Goal: Information Seeking & Learning: Learn about a topic

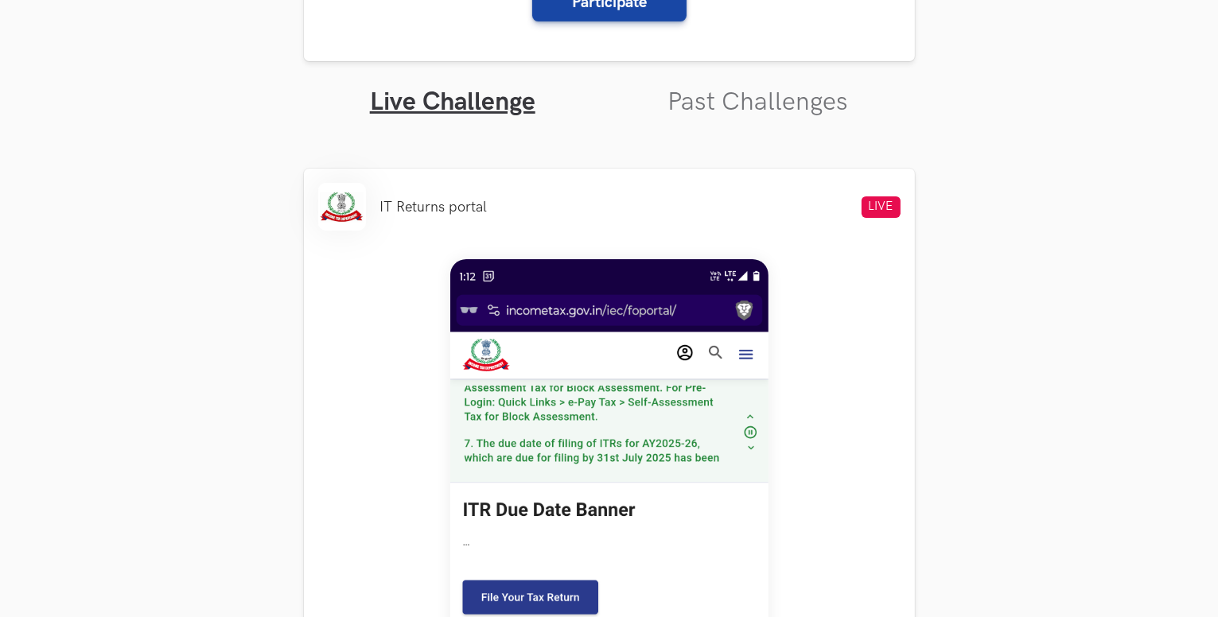
scroll to position [318, 0]
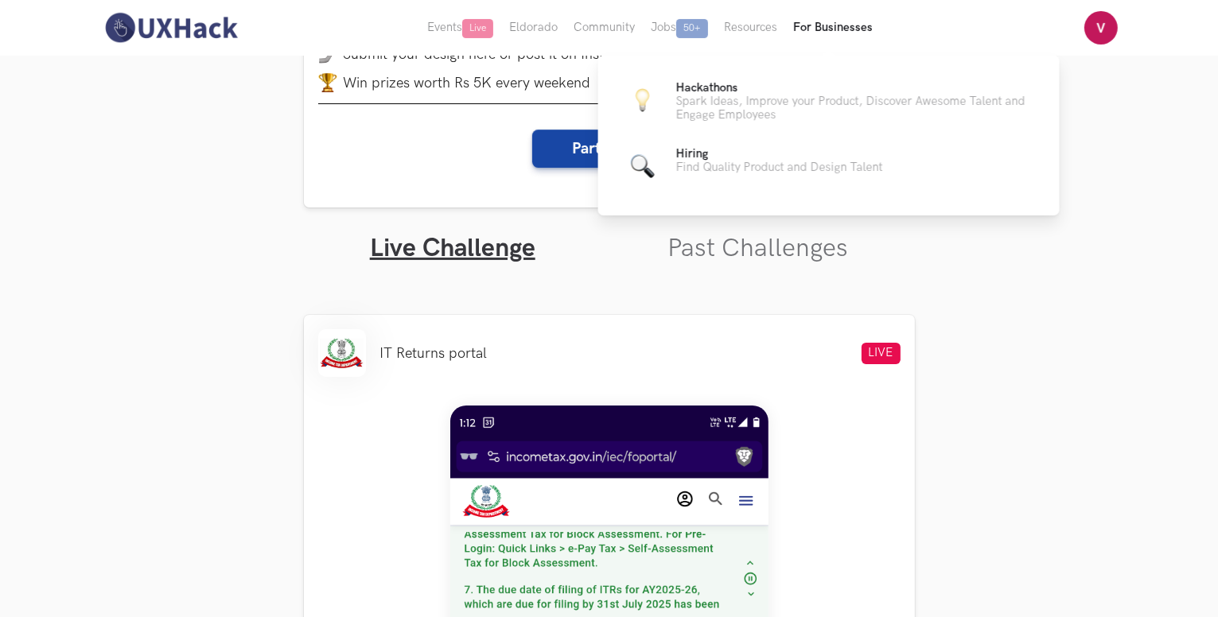
click at [803, 26] on button "For Businesses" at bounding box center [832, 28] width 95 height 56
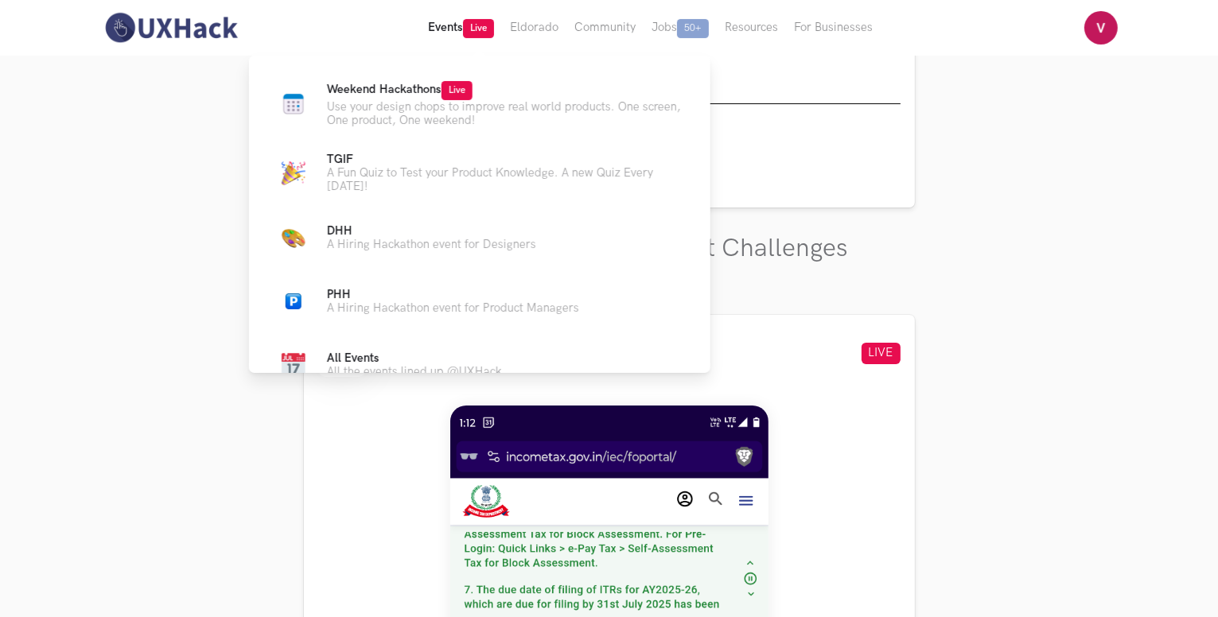
click at [471, 33] on span "Live" at bounding box center [478, 28] width 31 height 19
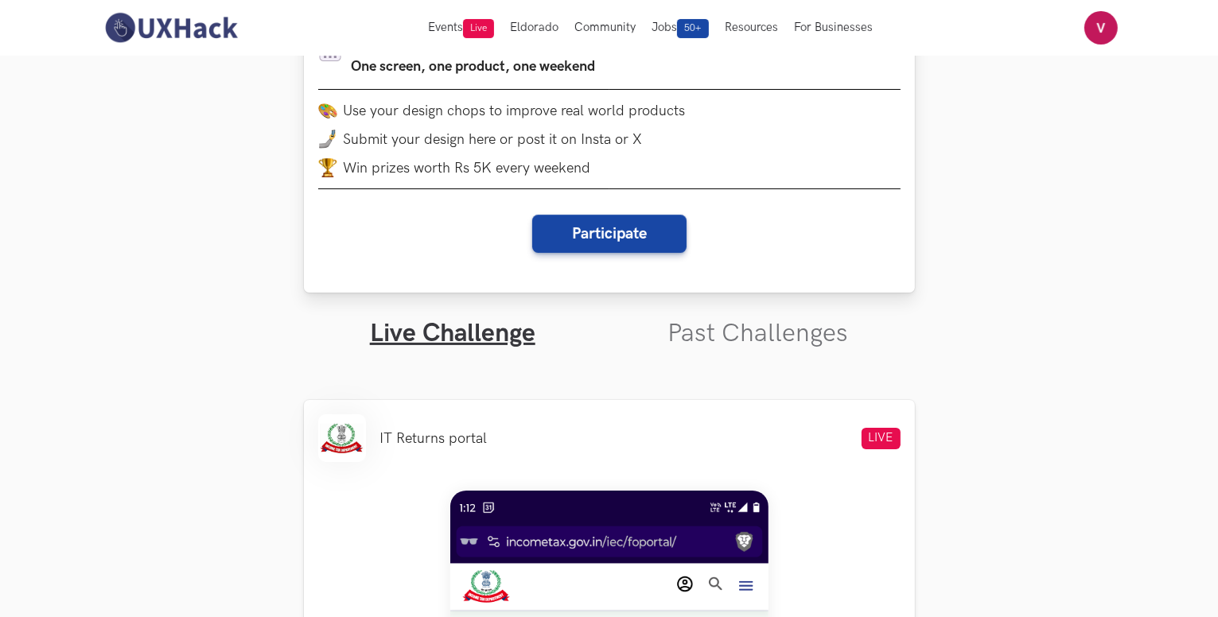
scroll to position [0, 0]
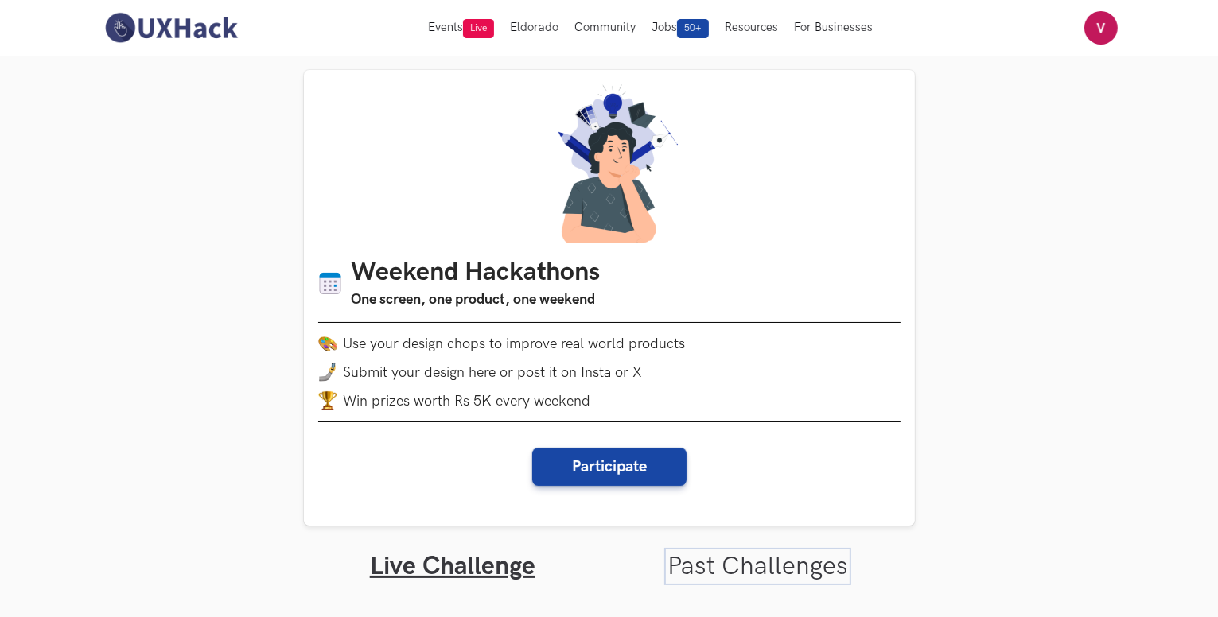
click at [735, 551] on link "Past Challenges" at bounding box center [757, 566] width 181 height 31
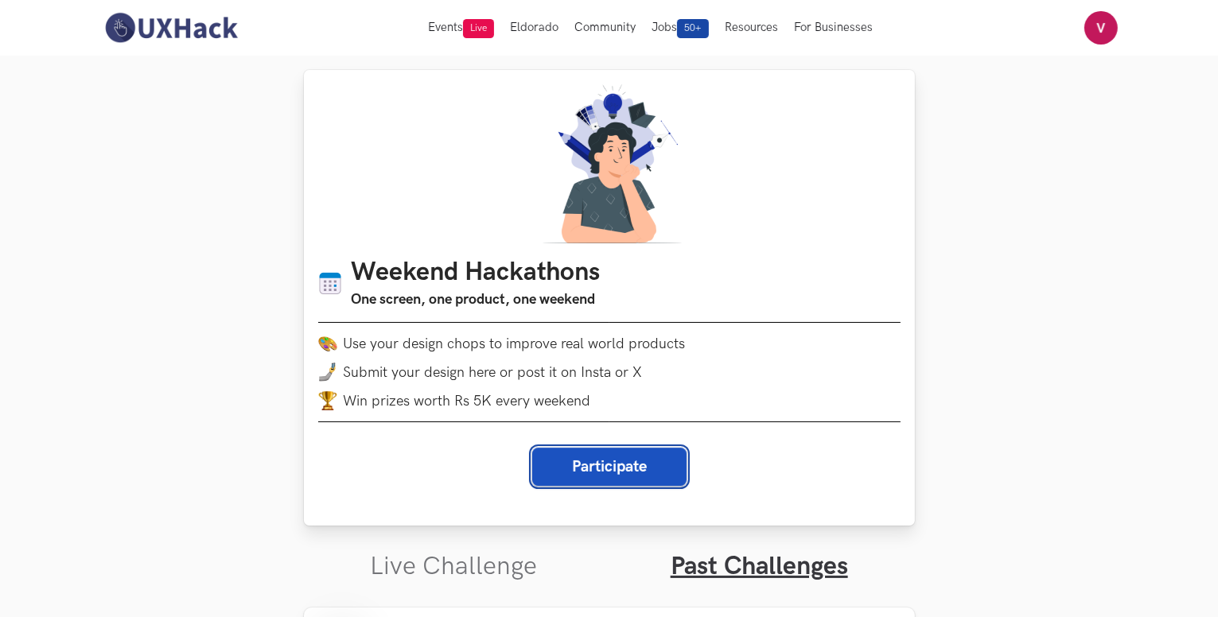
click at [593, 448] on button "Participate" at bounding box center [609, 467] width 154 height 38
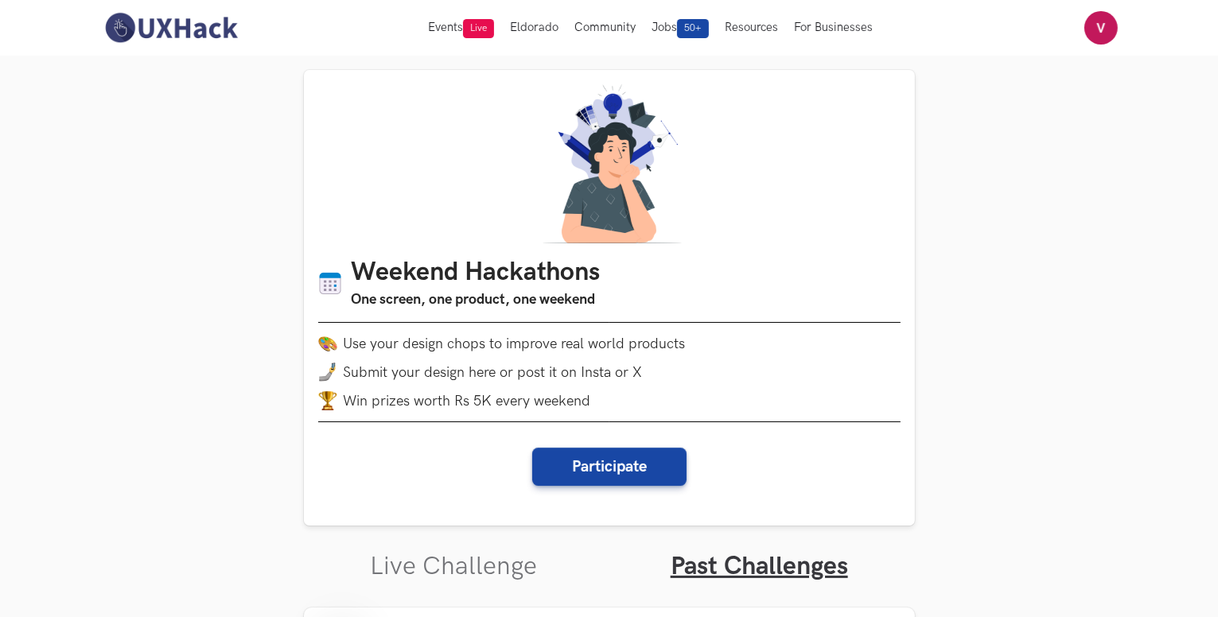
click at [525, 526] on ul "Live Challenge Past Challenges" at bounding box center [609, 554] width 611 height 56
drag, startPoint x: 515, startPoint y: 423, endPoint x: 531, endPoint y: 415, distance: 17.8
click at [515, 551] on link "Live Challenge" at bounding box center [453, 566] width 167 height 31
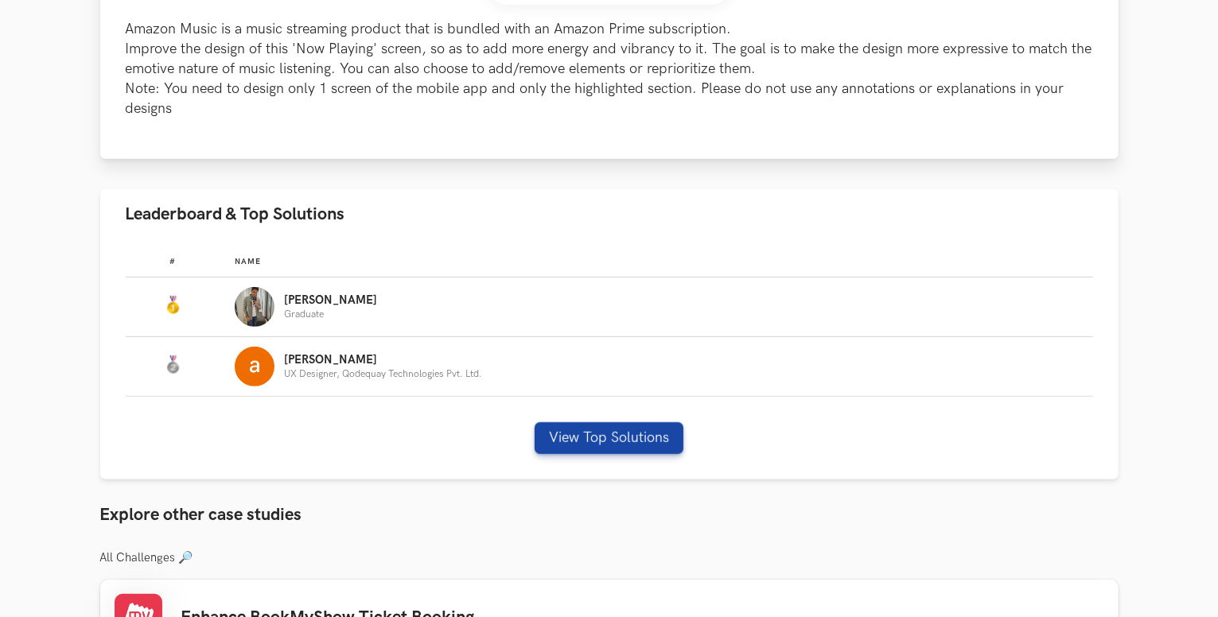
scroll to position [875, 0]
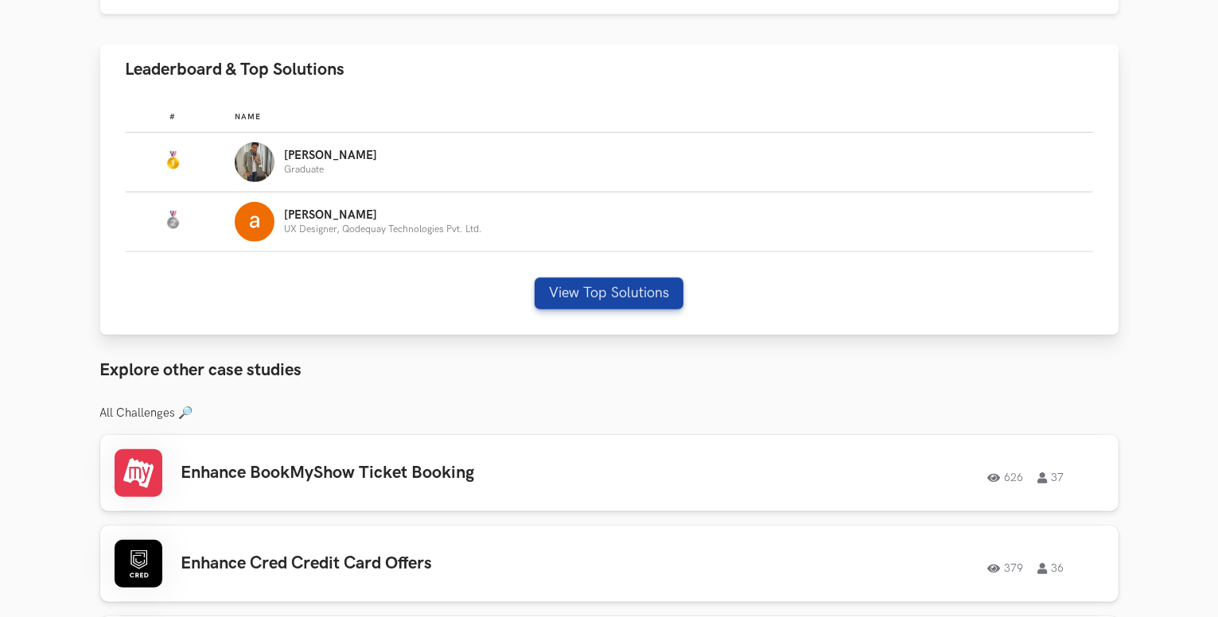
drag, startPoint x: 283, startPoint y: 144, endPoint x: 301, endPoint y: 150, distance: 19.4
click at [283, 144] on div "Yuvraj Graduate" at bounding box center [656, 162] width 843 height 40
click at [303, 158] on p "Yuvraj" at bounding box center [330, 156] width 93 height 13
click at [642, 278] on button "View Top Solutions" at bounding box center [609, 294] width 149 height 32
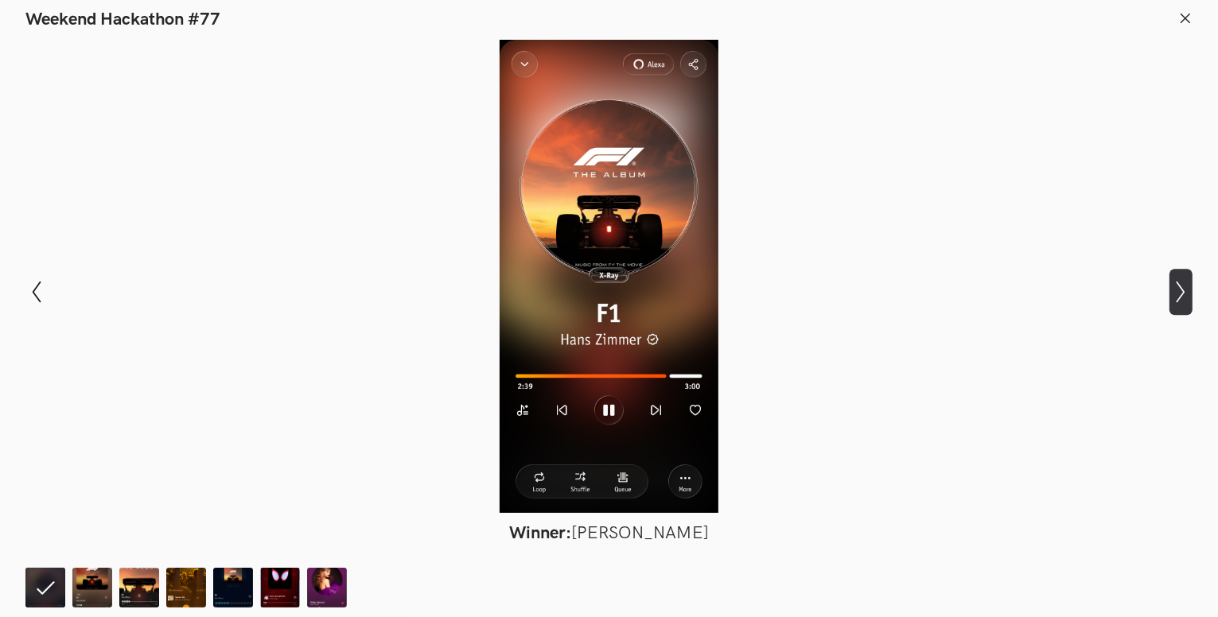
click at [1190, 300] on icon "Show next slide" at bounding box center [1180, 292] width 23 height 23
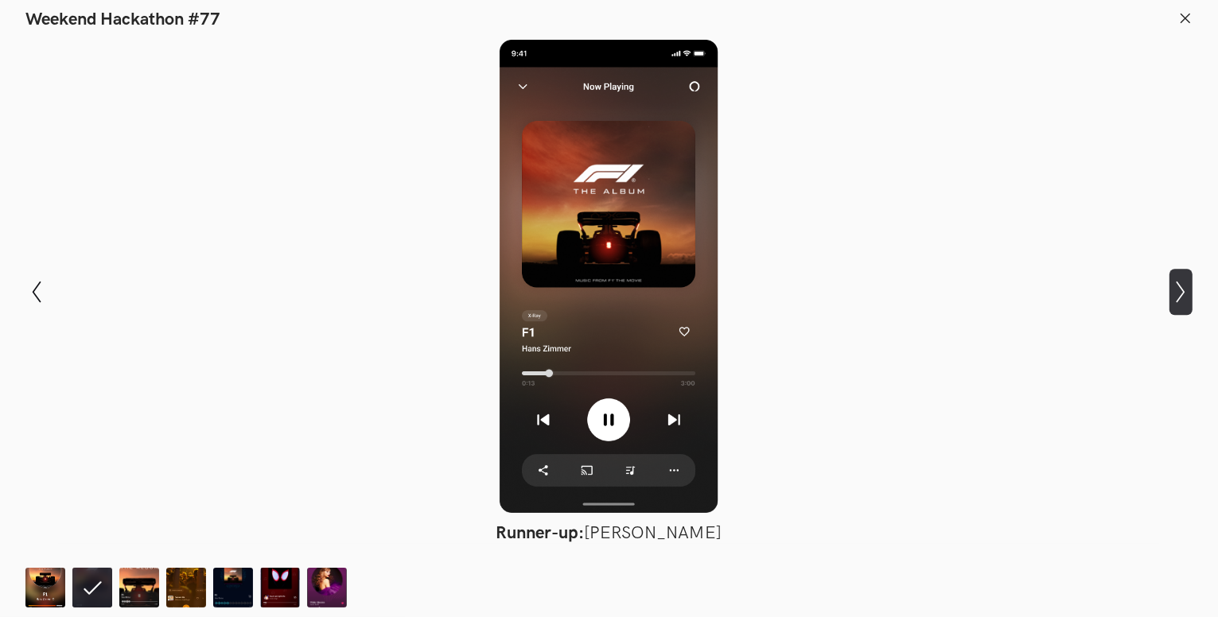
click at [1190, 300] on icon "Show next slide" at bounding box center [1180, 292] width 23 height 23
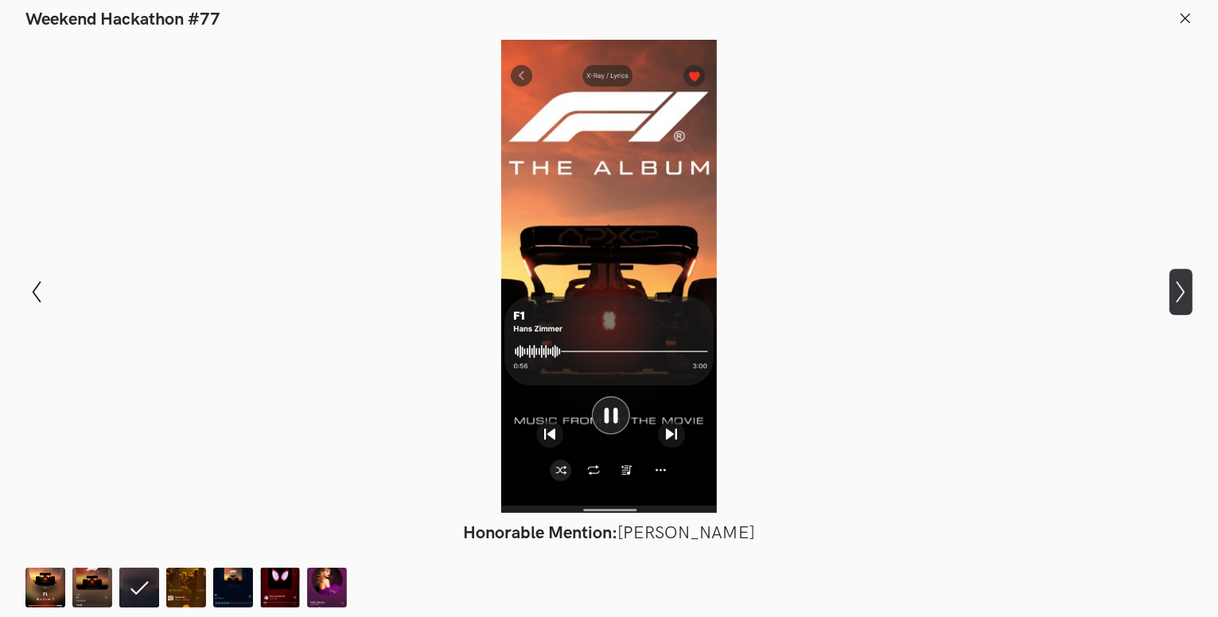
click at [1190, 300] on icon "Show next slide" at bounding box center [1180, 292] width 23 height 23
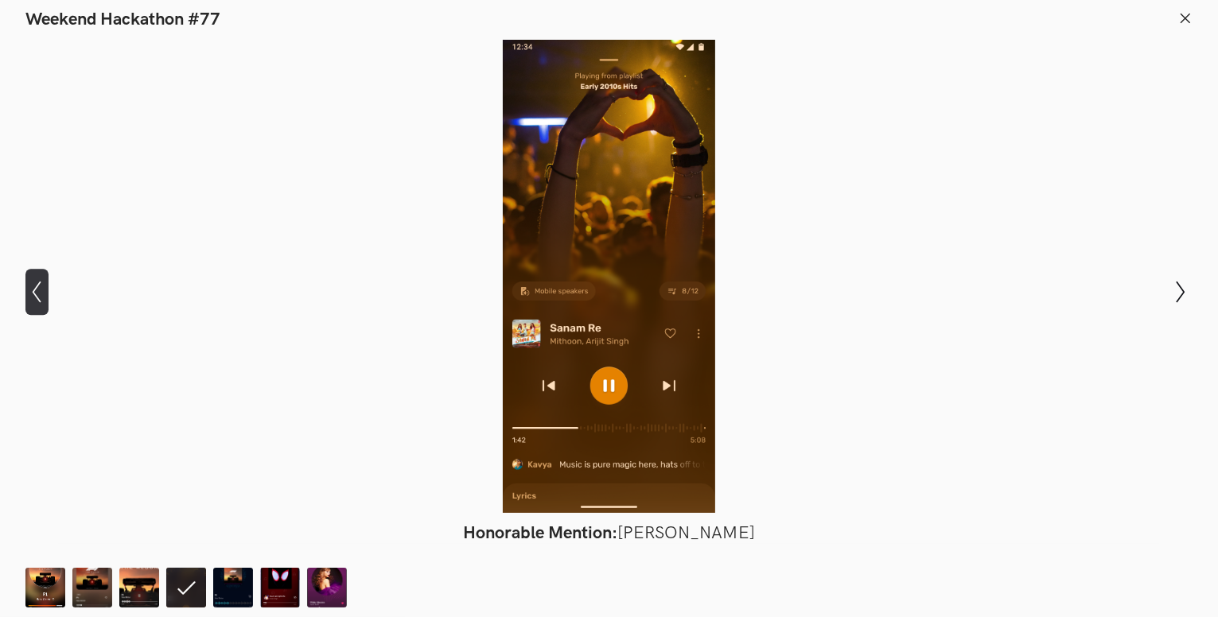
click at [37, 289] on icon "Show previous slide" at bounding box center [36, 292] width 23 height 23
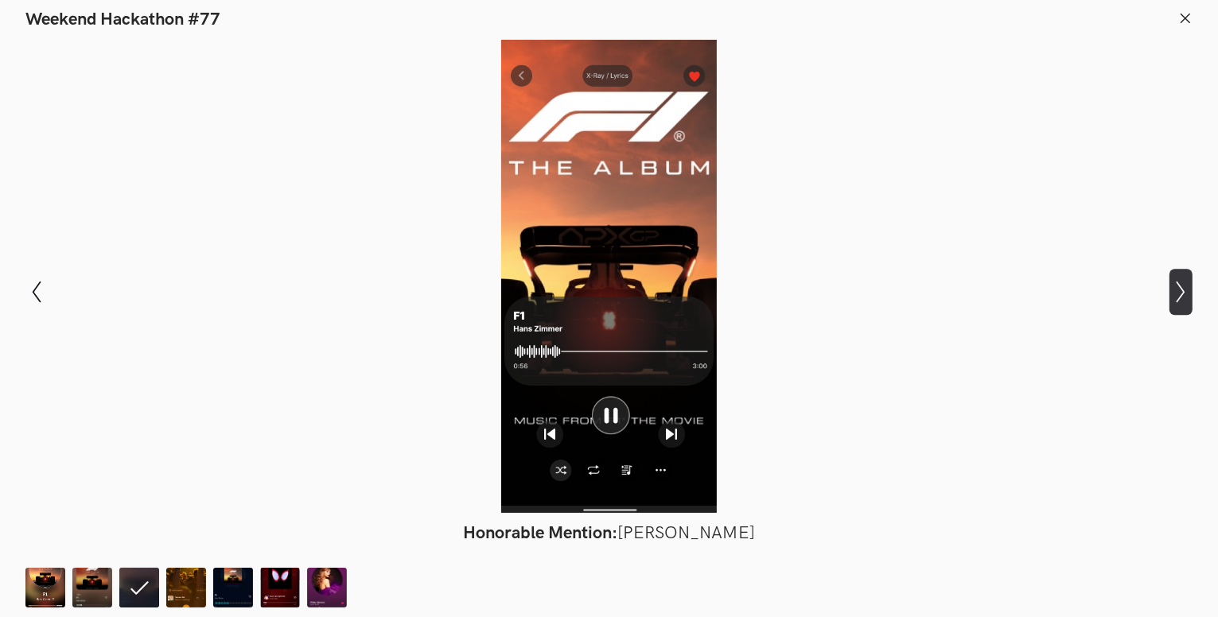
click at [1181, 269] on li "Show next slide" at bounding box center [1180, 292] width 23 height 46
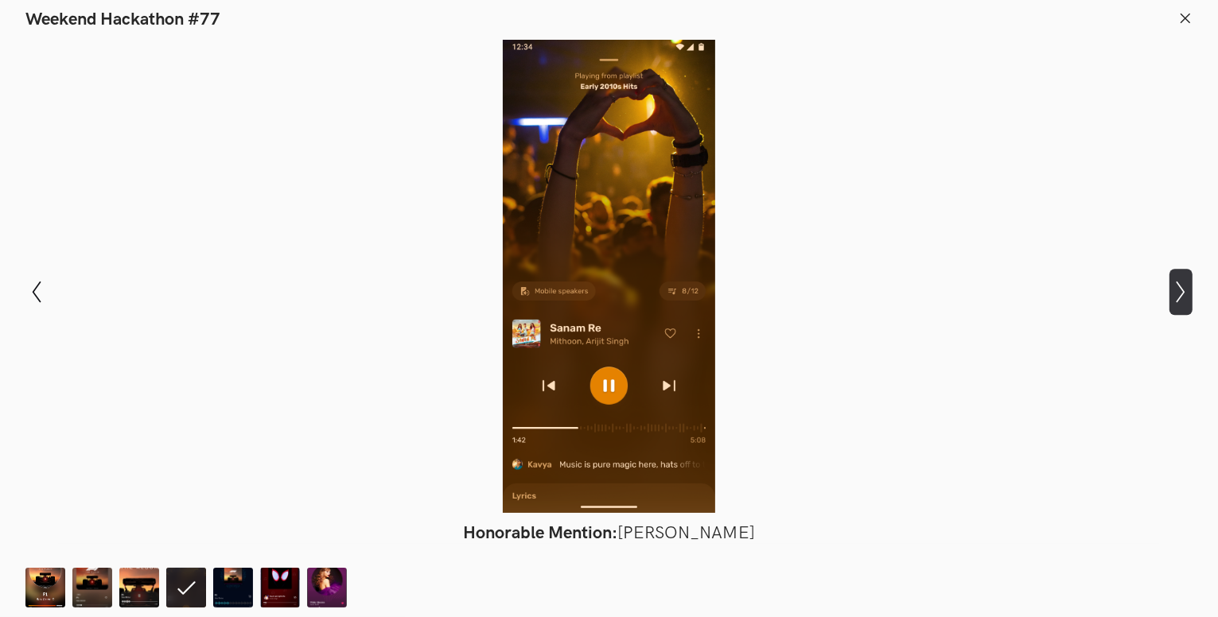
click at [1180, 269] on li "Show next slide" at bounding box center [1180, 292] width 23 height 46
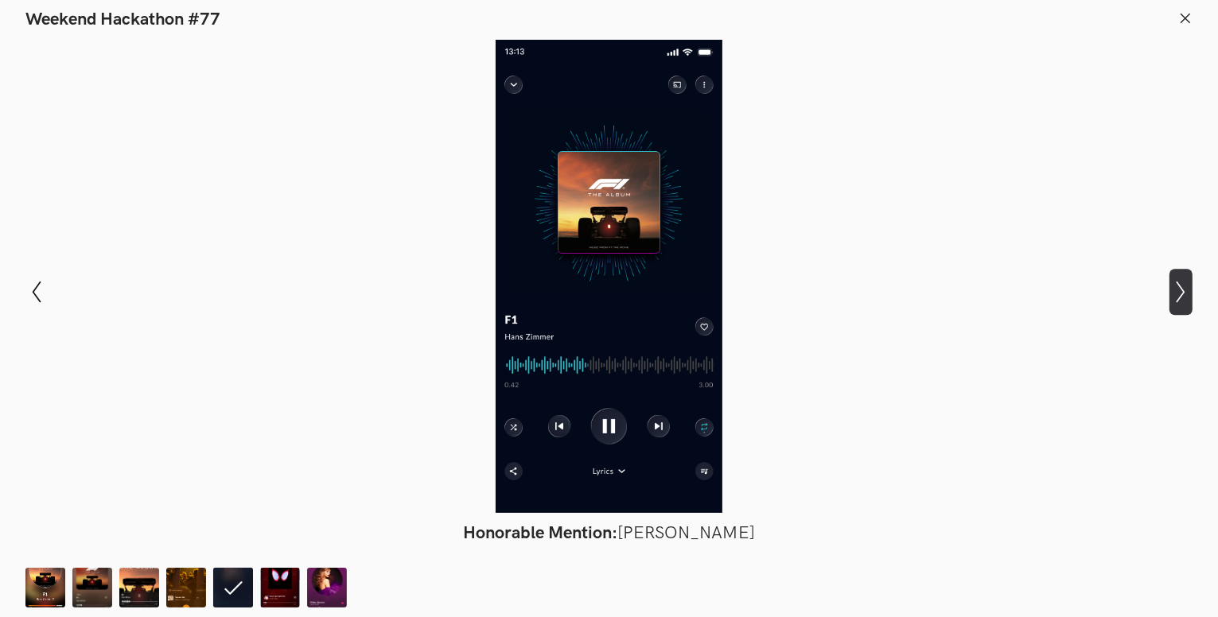
click at [1180, 269] on li "Show next slide" at bounding box center [1180, 292] width 23 height 46
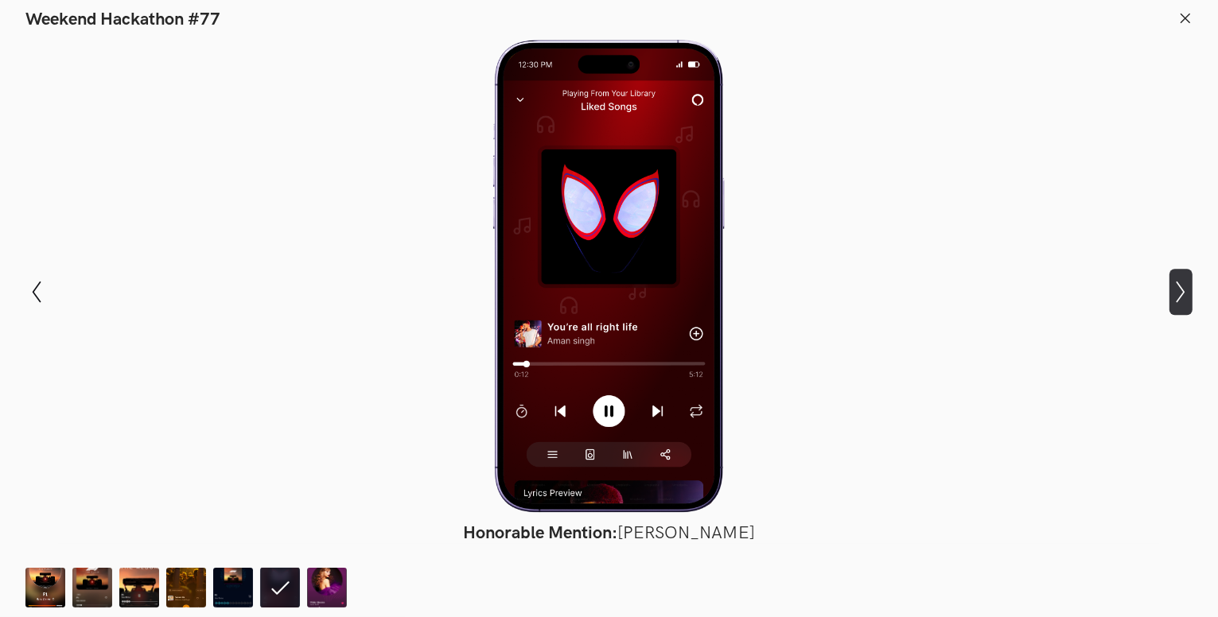
click at [1180, 281] on button "Show next slide" at bounding box center [1180, 292] width 23 height 46
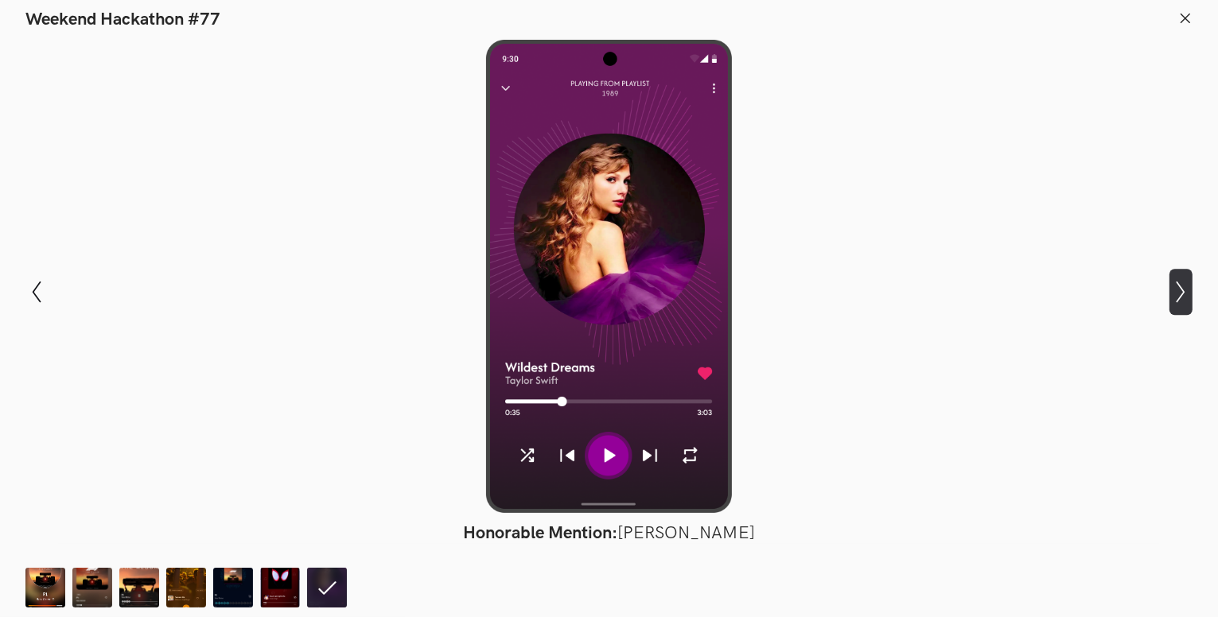
click at [1180, 282] on icon "Show next slide" at bounding box center [1180, 292] width 23 height 23
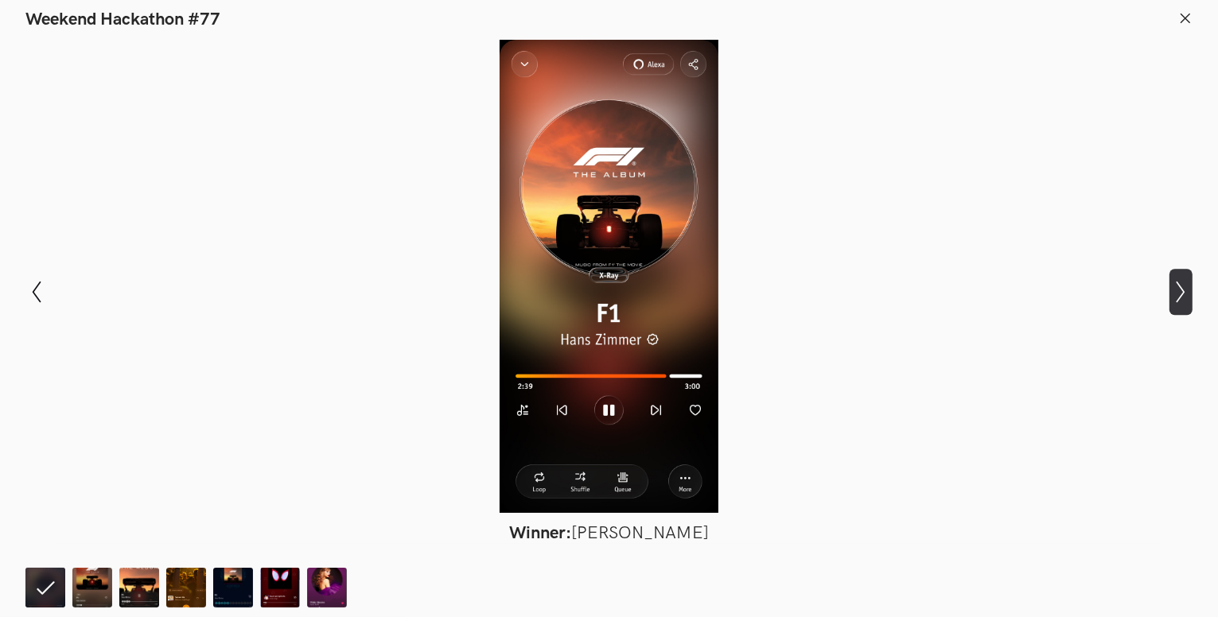
click at [1184, 290] on icon "Show next slide" at bounding box center [1180, 292] width 23 height 23
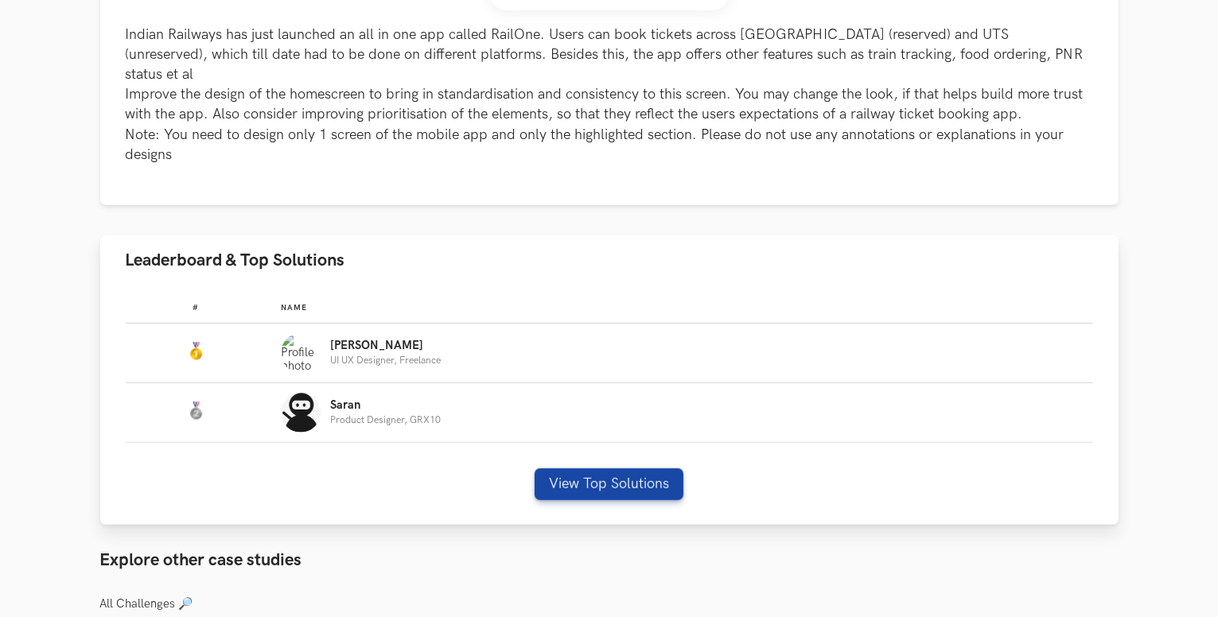
scroll to position [795, 0]
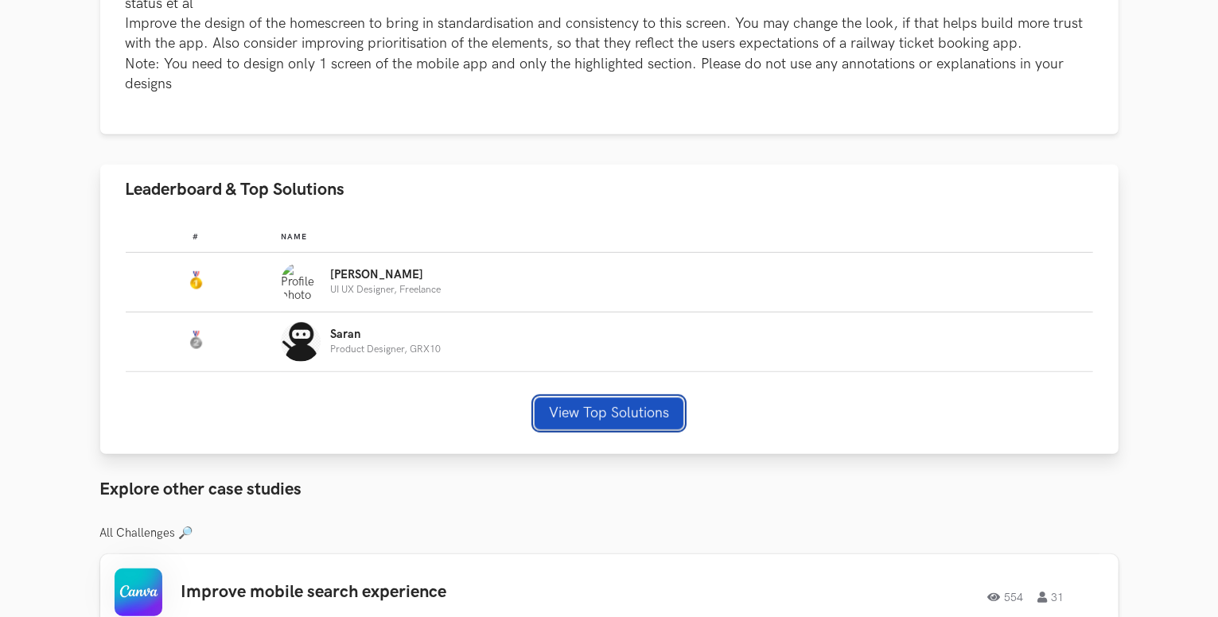
click at [583, 398] on button "View Top Solutions" at bounding box center [609, 414] width 149 height 32
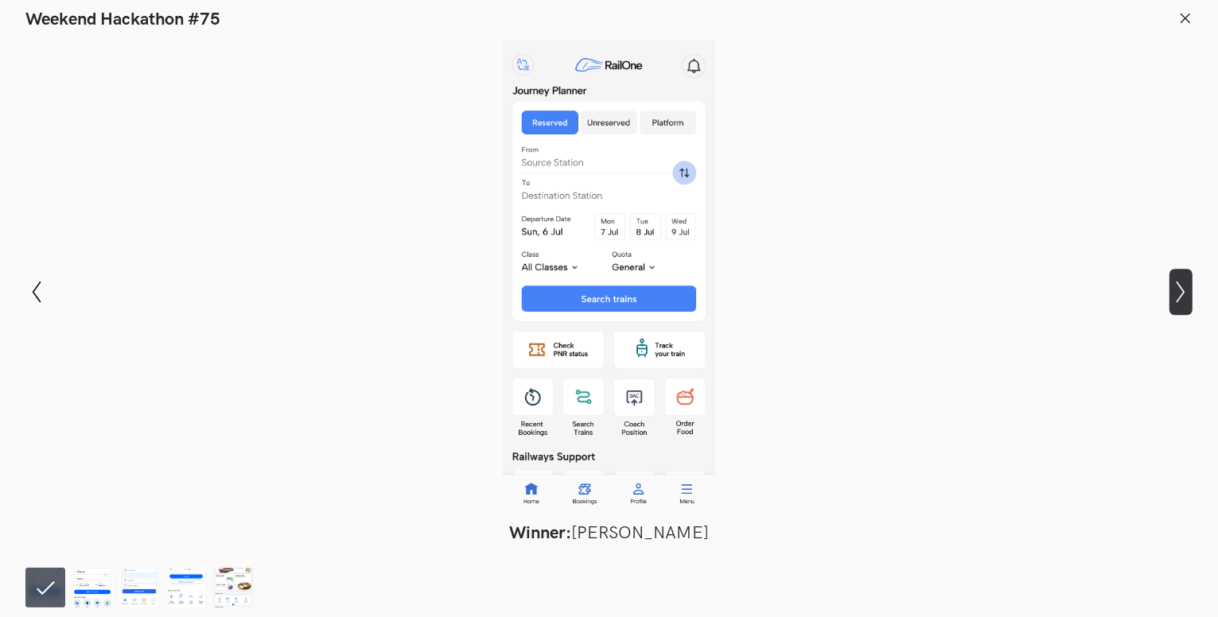
click at [1179, 290] on icon "Show next slide" at bounding box center [1180, 292] width 23 height 23
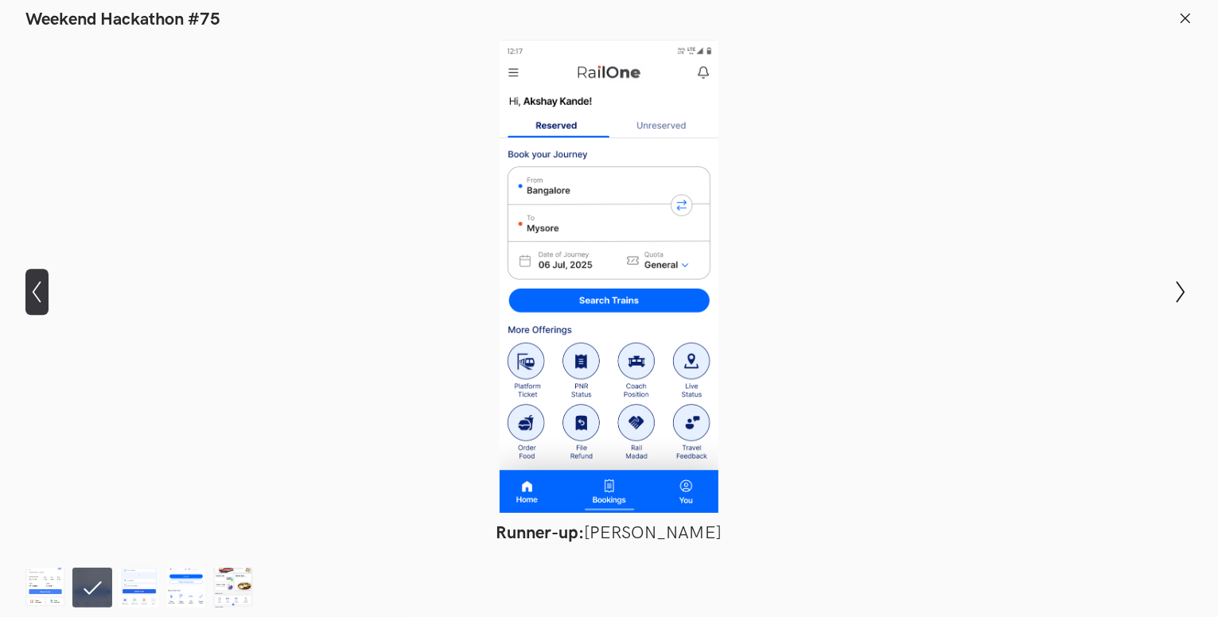
click at [41, 290] on icon "Show previous slide" at bounding box center [36, 292] width 23 height 23
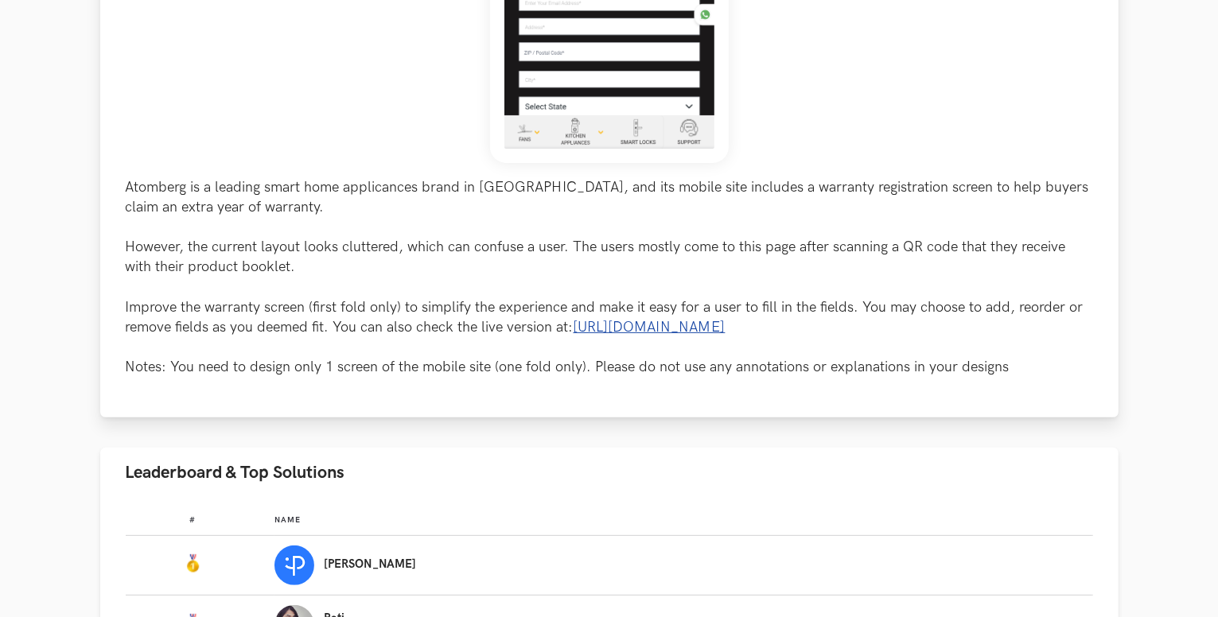
scroll to position [716, 0]
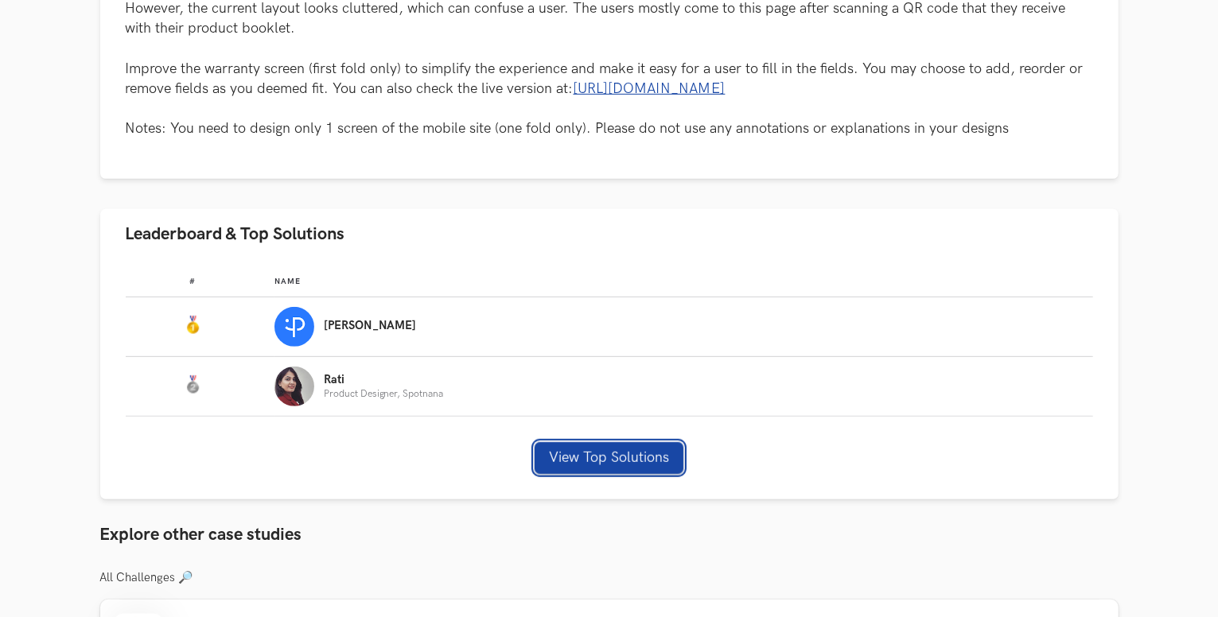
click at [608, 461] on button "View Top Solutions" at bounding box center [609, 458] width 149 height 32
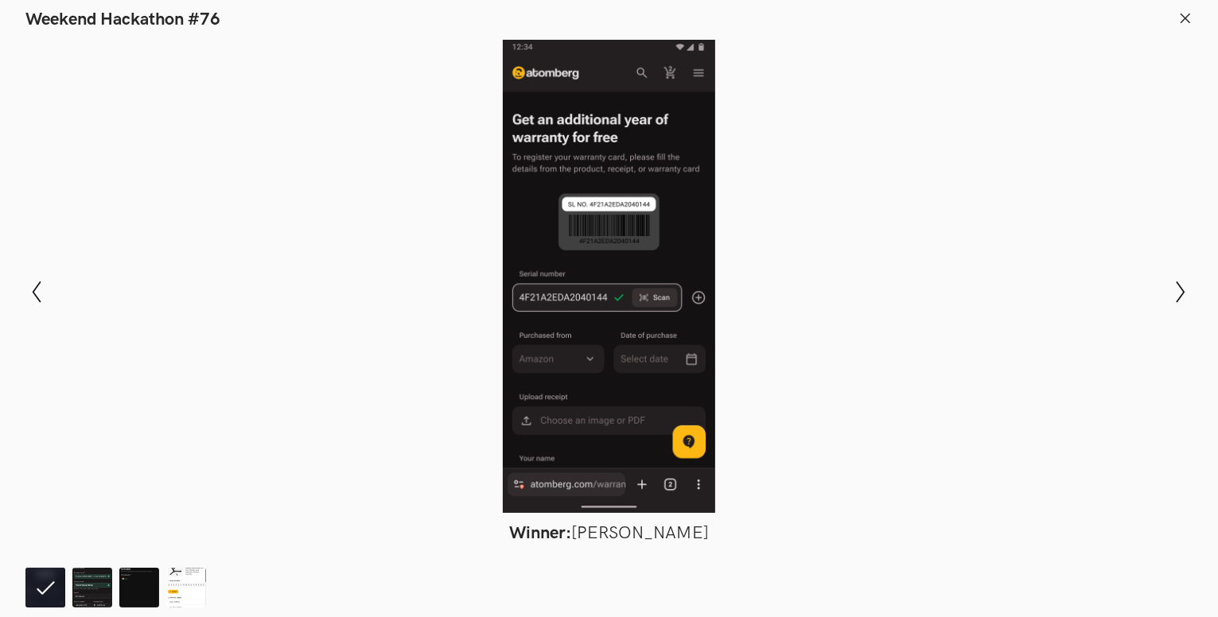
drag, startPoint x: 624, startPoint y: 300, endPoint x: 550, endPoint y: 228, distance: 102.9
drag, startPoint x: 550, startPoint y: 228, endPoint x: 865, endPoint y: 133, distance: 329.1
click at [865, 133] on div at bounding box center [609, 276] width 1102 height 473
drag, startPoint x: 682, startPoint y: 176, endPoint x: 834, endPoint y: 112, distance: 164.7
click at [834, 112] on div at bounding box center [609, 276] width 1102 height 473
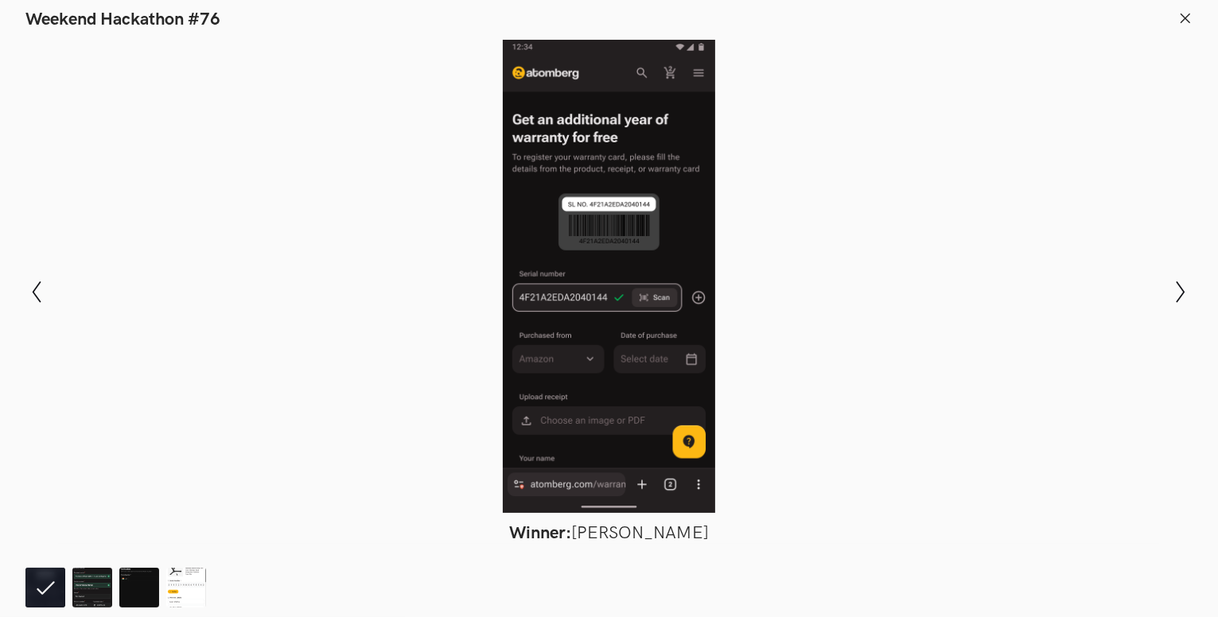
scroll to position [733, 0]
click at [1184, 303] on icon "Show next slide" at bounding box center [1180, 292] width 23 height 23
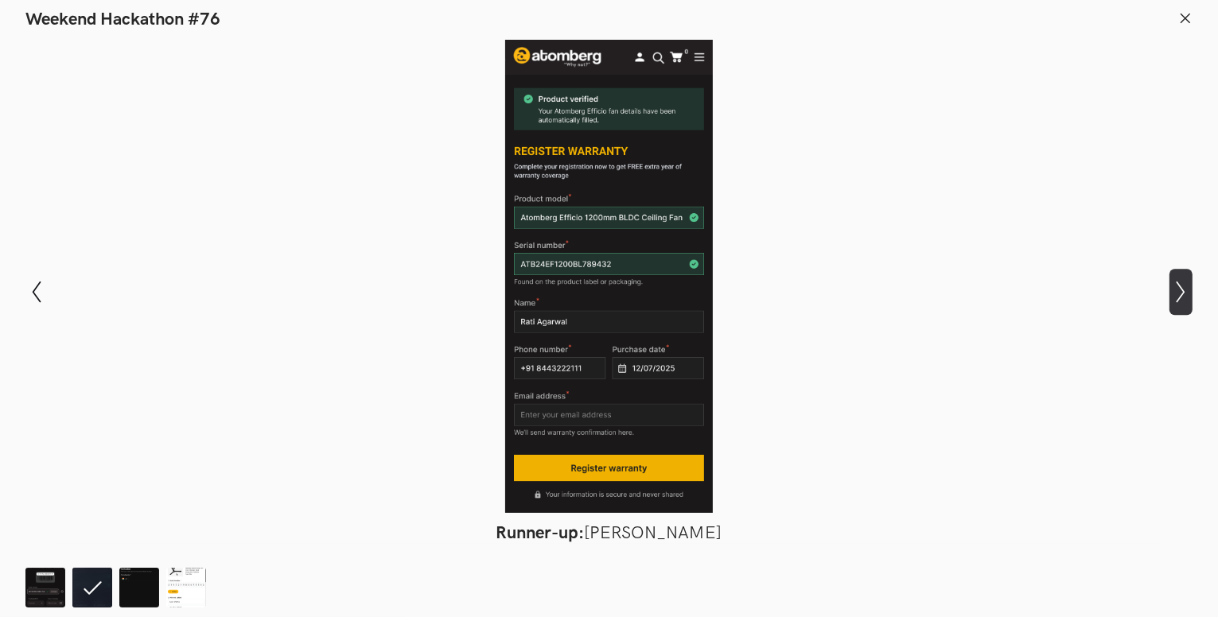
click at [1188, 296] on icon "Show next slide" at bounding box center [1180, 292] width 23 height 23
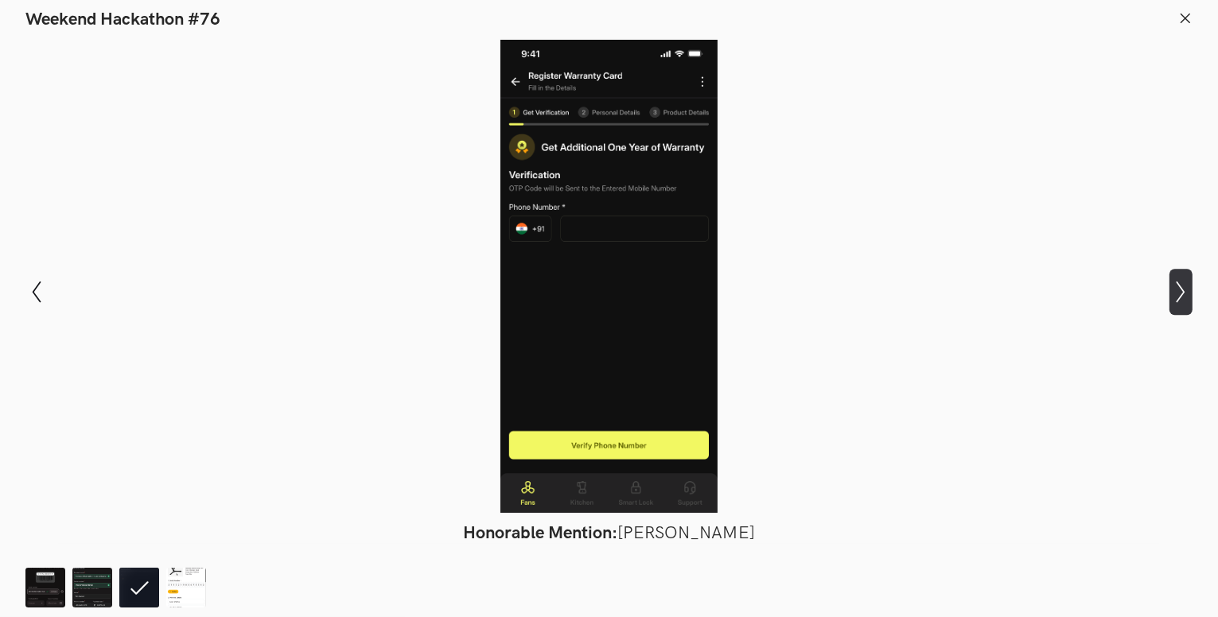
click at [1188, 296] on icon "Show next slide" at bounding box center [1180, 292] width 23 height 23
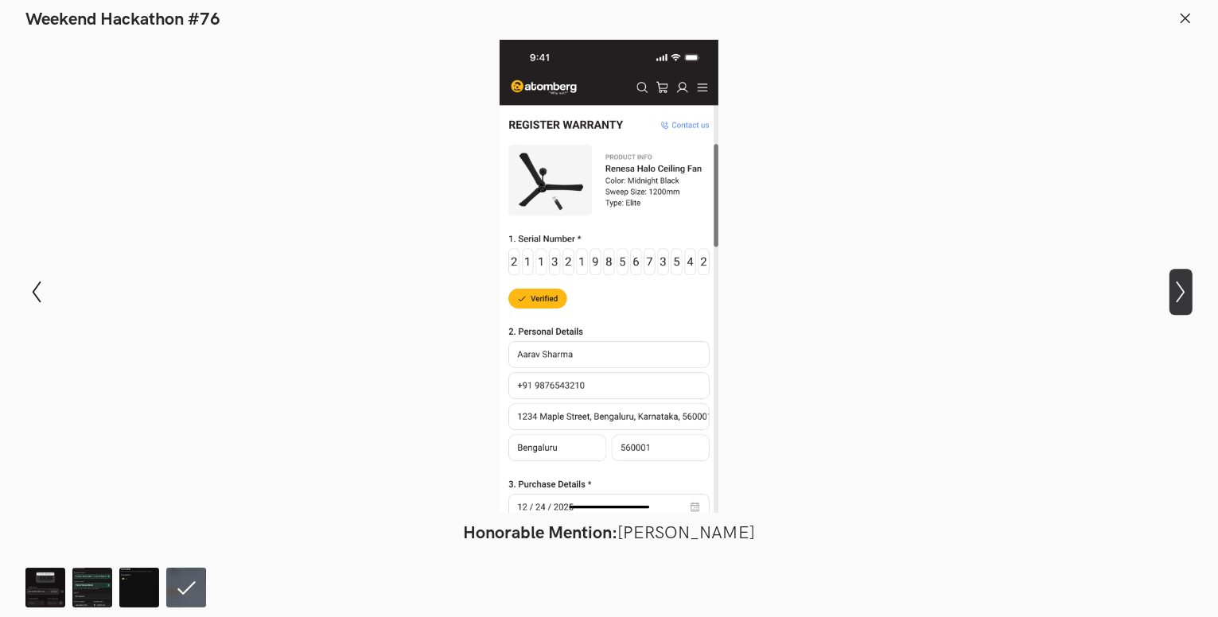
click at [1188, 296] on icon "Show next slide" at bounding box center [1180, 292] width 23 height 23
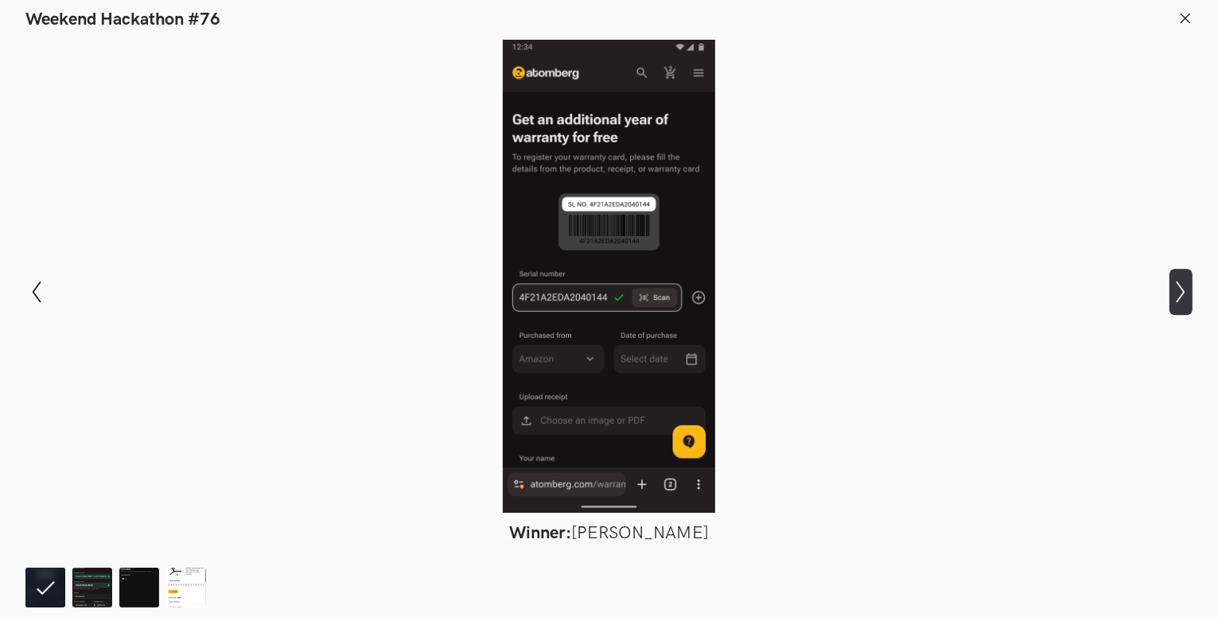
click at [1188, 296] on icon "Show next slide" at bounding box center [1180, 292] width 23 height 23
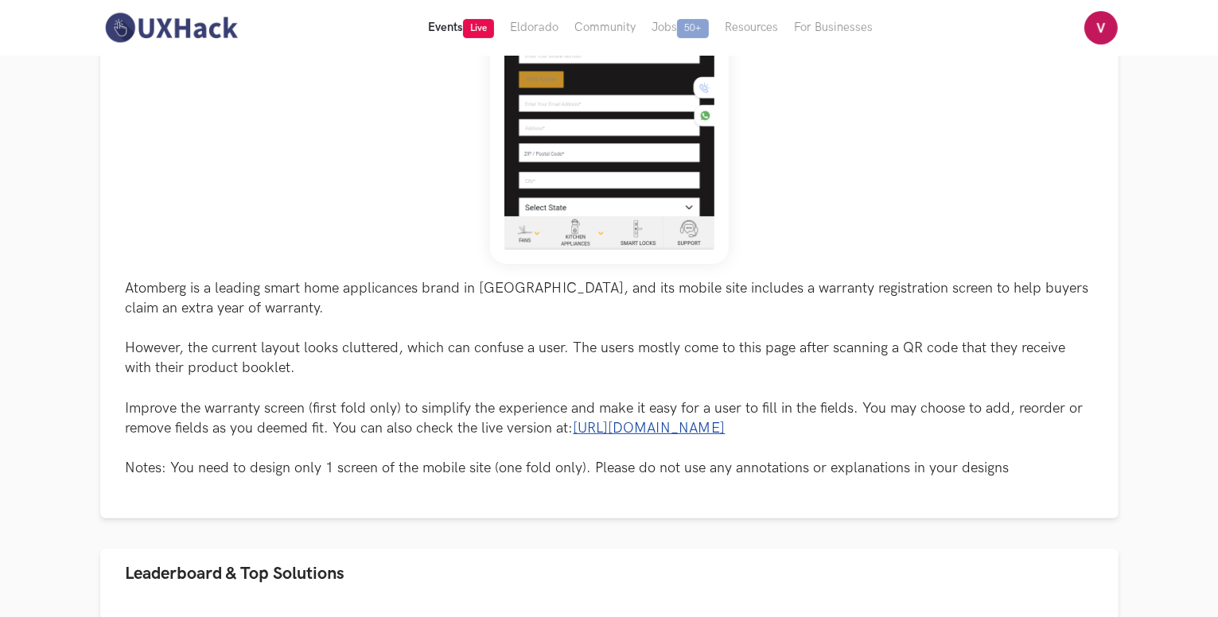
scroll to position [256, 0]
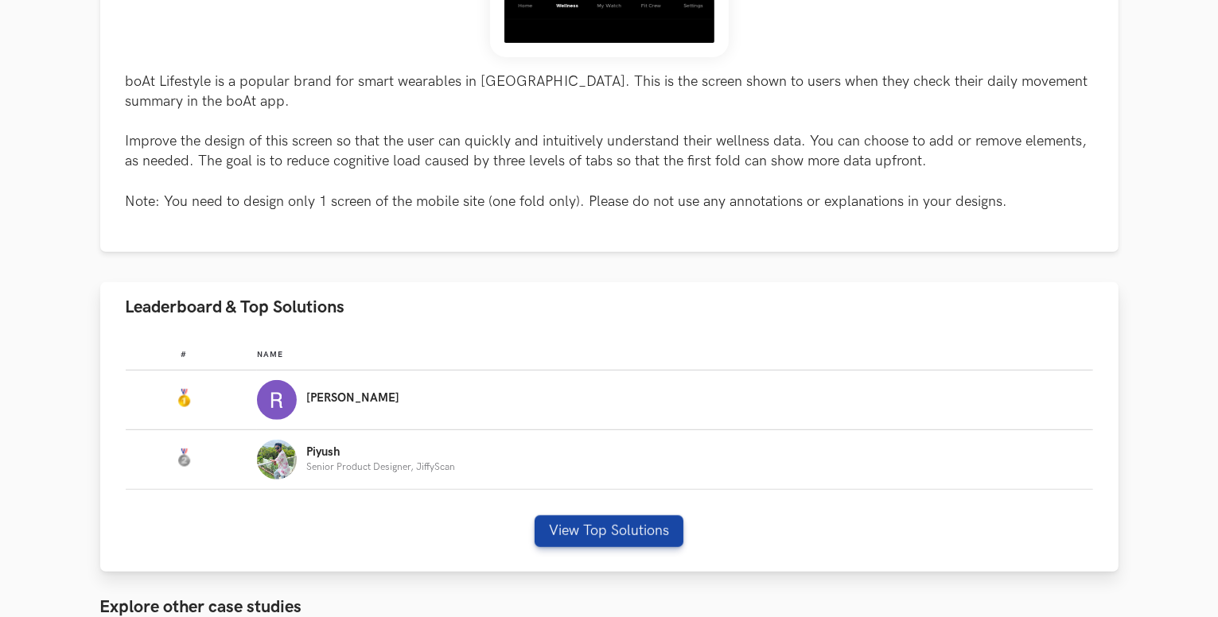
scroll to position [795, 0]
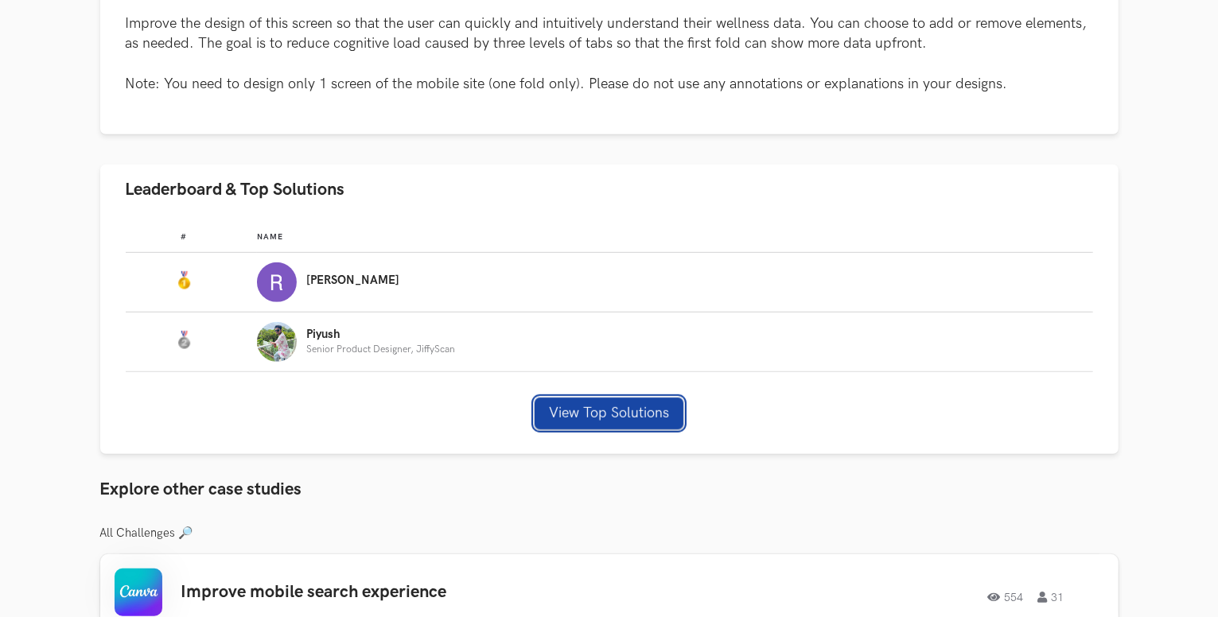
click at [621, 415] on button "View Top Solutions" at bounding box center [609, 414] width 149 height 32
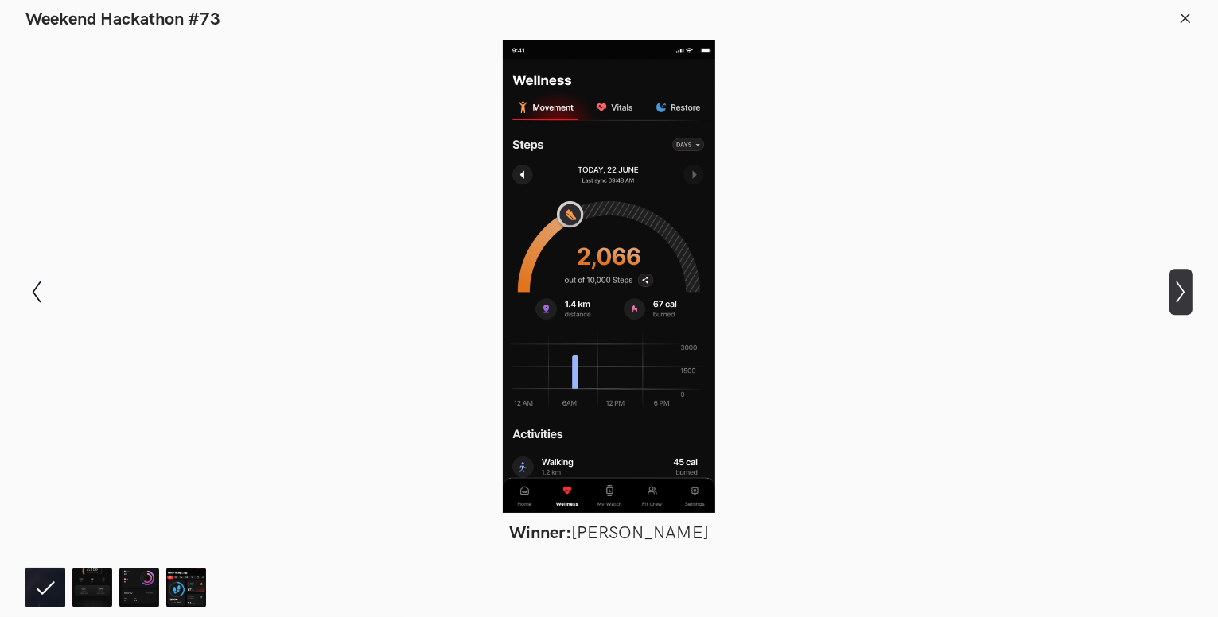
click at [1172, 287] on icon "Show next slide" at bounding box center [1180, 292] width 23 height 23
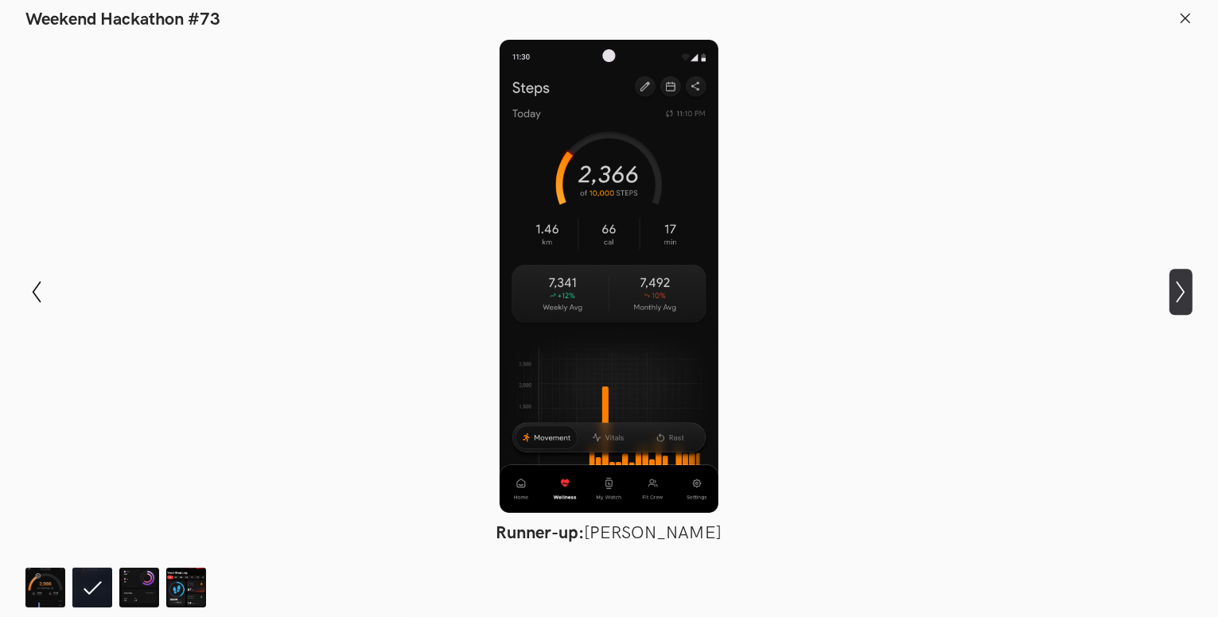
click at [1172, 287] on icon "Show next slide" at bounding box center [1180, 292] width 23 height 23
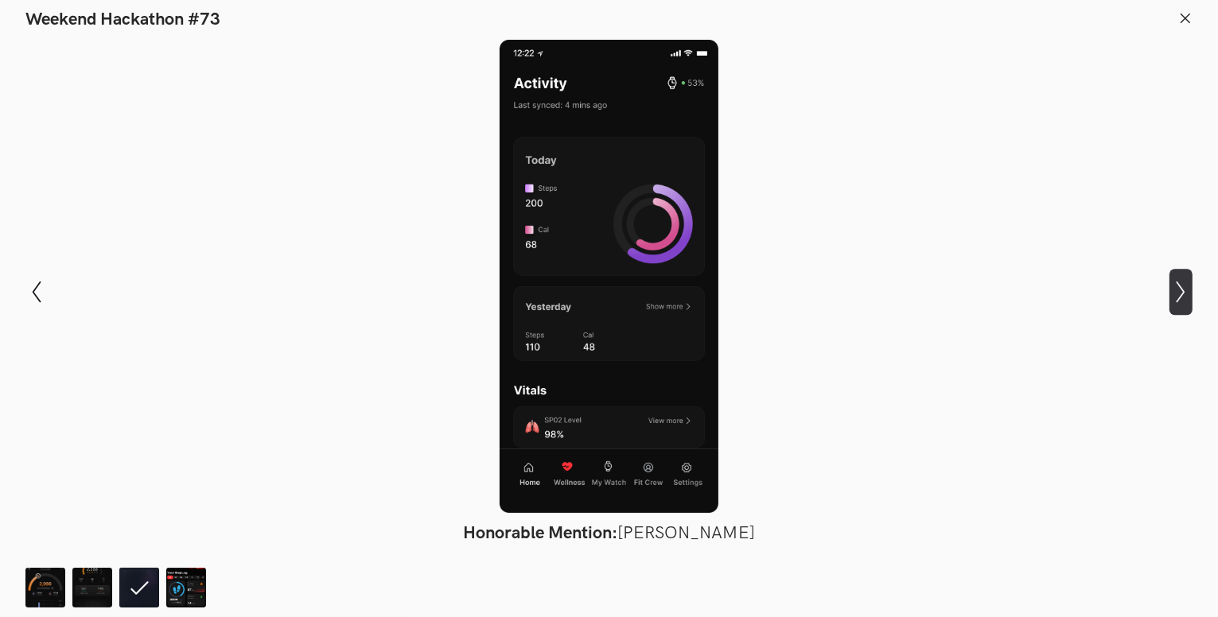
click at [1172, 287] on icon "Show next slide" at bounding box center [1180, 292] width 23 height 23
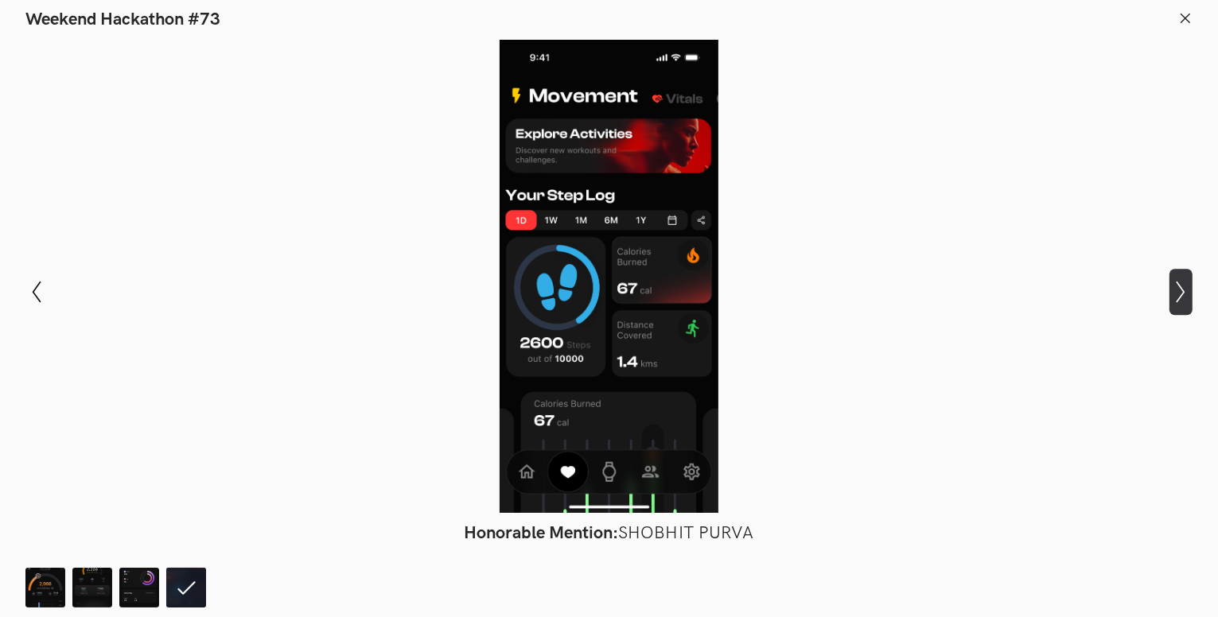
click at [1172, 287] on icon "Show next slide" at bounding box center [1180, 292] width 23 height 23
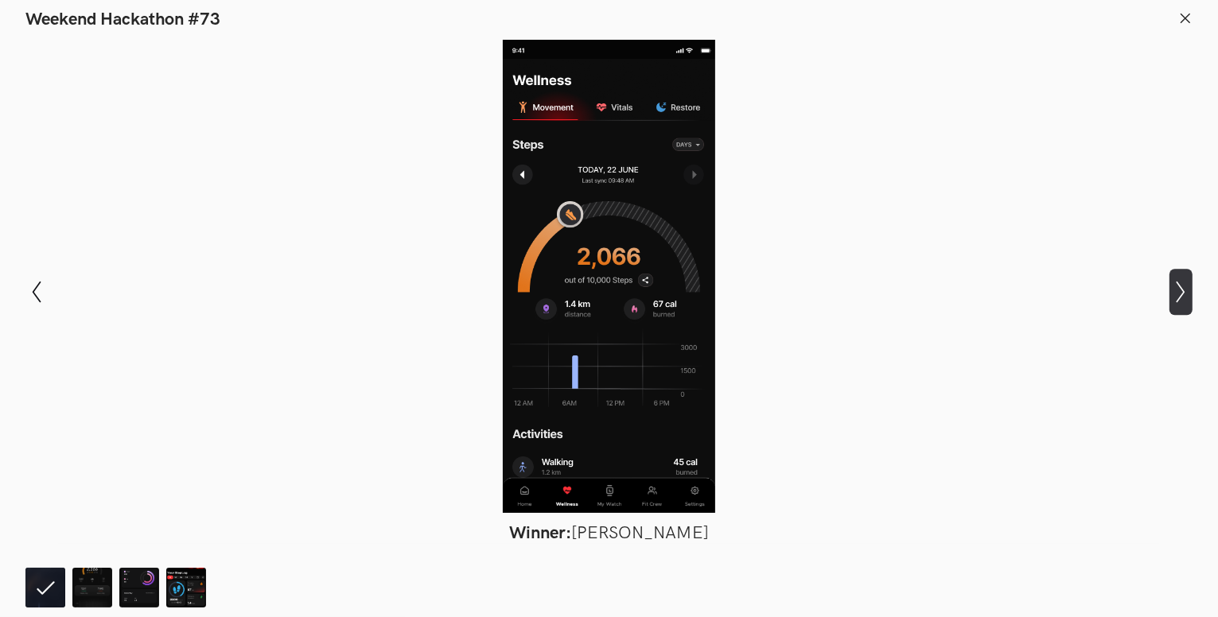
click at [1172, 287] on icon "Show next slide" at bounding box center [1180, 292] width 23 height 23
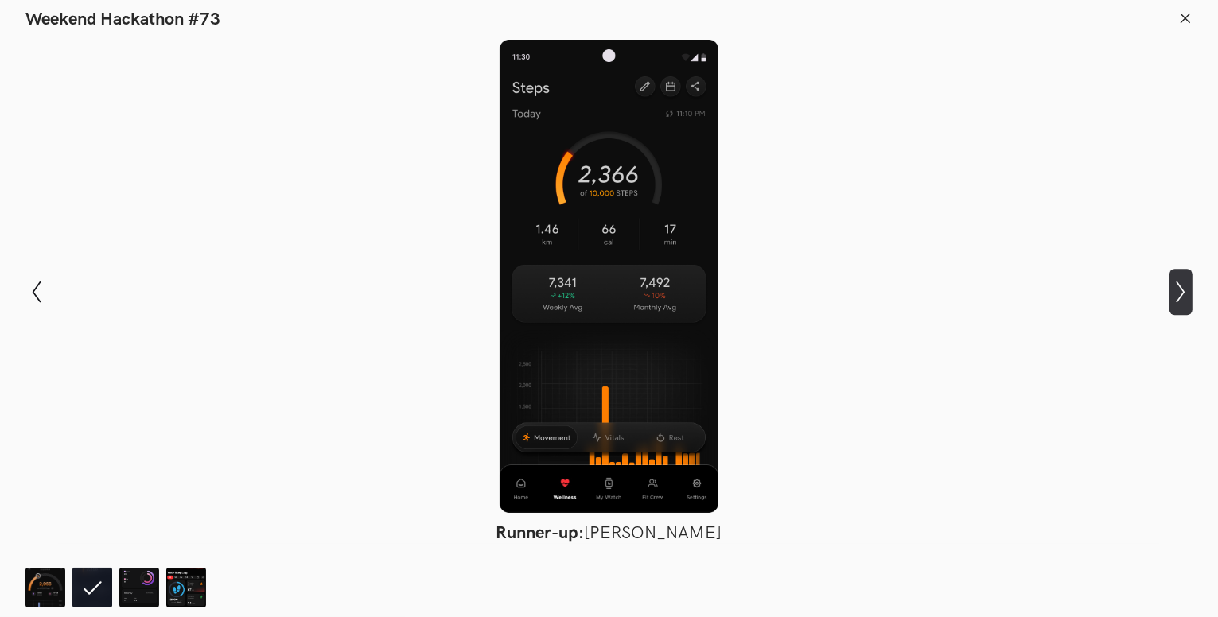
click at [1172, 287] on icon "Show next slide" at bounding box center [1180, 292] width 23 height 23
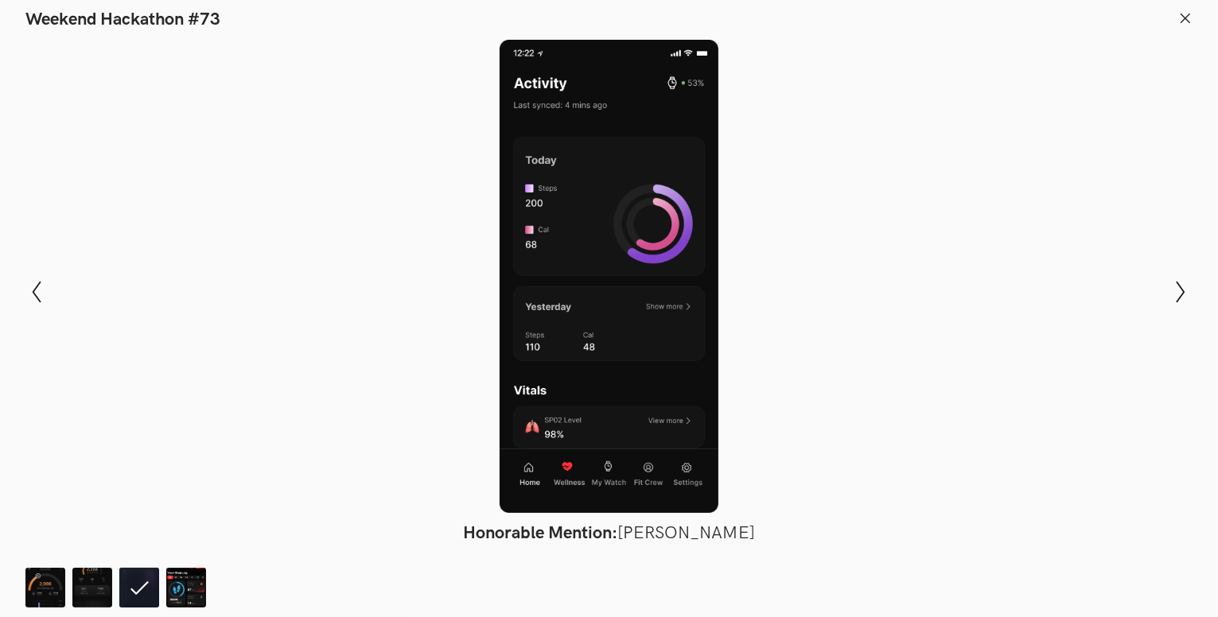
click at [1184, 20] on icon at bounding box center [1185, 18] width 14 height 14
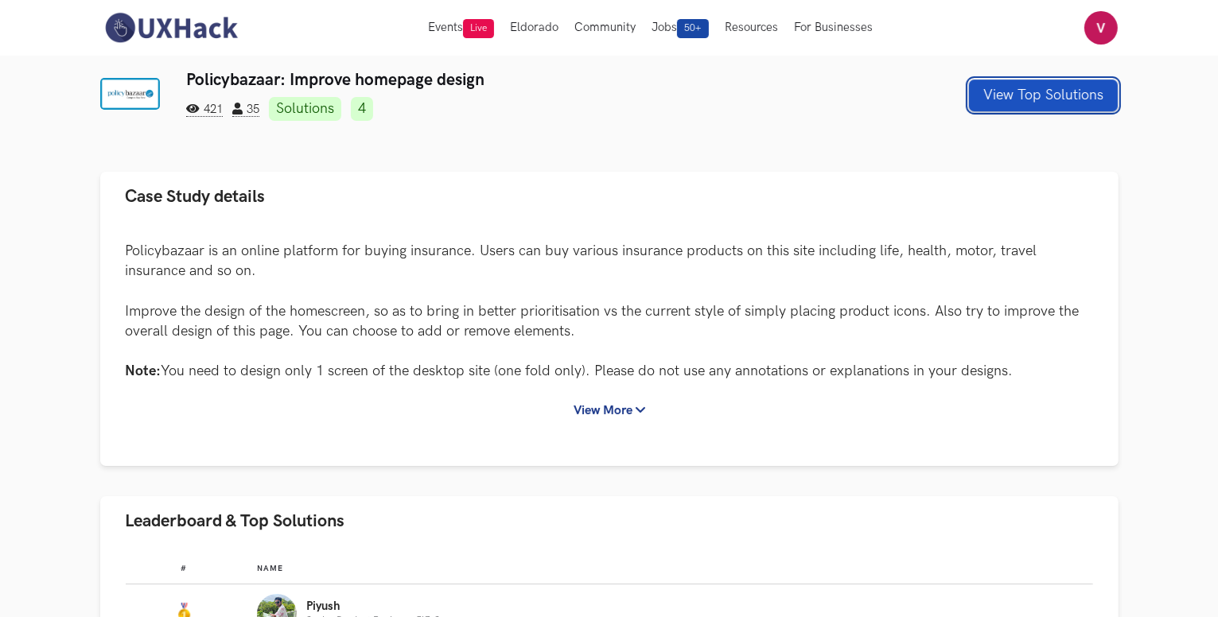
click at [996, 104] on button "View Top Solutions" at bounding box center [1043, 96] width 149 height 32
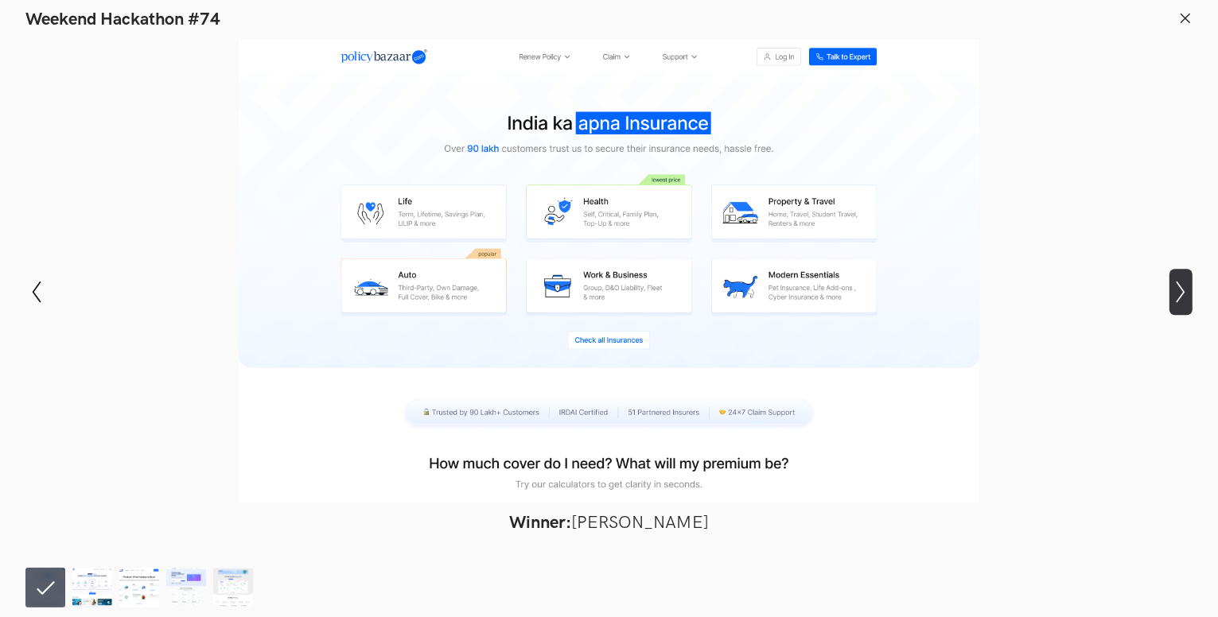
click at [1180, 285] on icon "Show next slide" at bounding box center [1180, 292] width 23 height 23
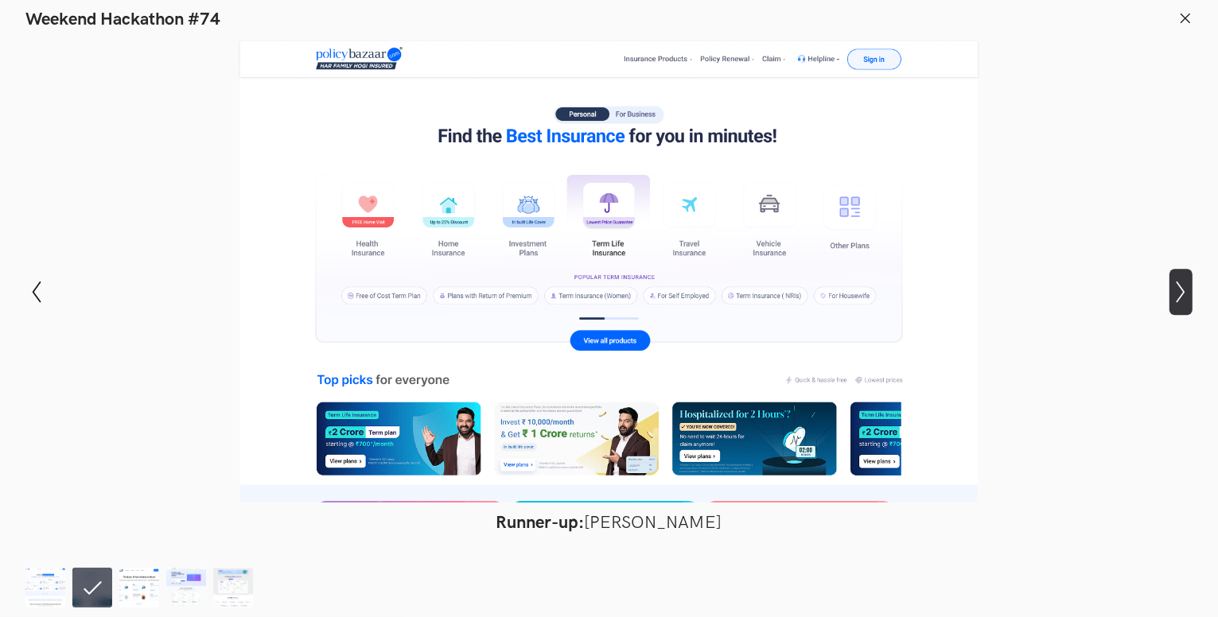
click at [1180, 285] on icon "Show next slide" at bounding box center [1180, 292] width 23 height 23
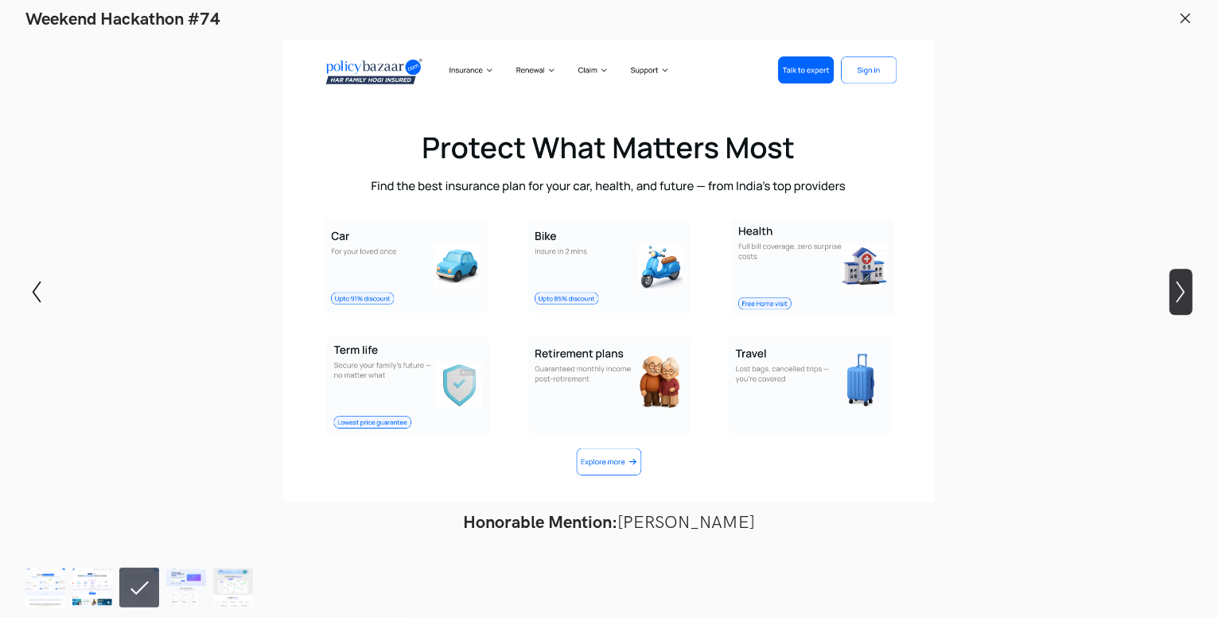
click at [1180, 300] on icon "Show next slide" at bounding box center [1180, 292] width 23 height 23
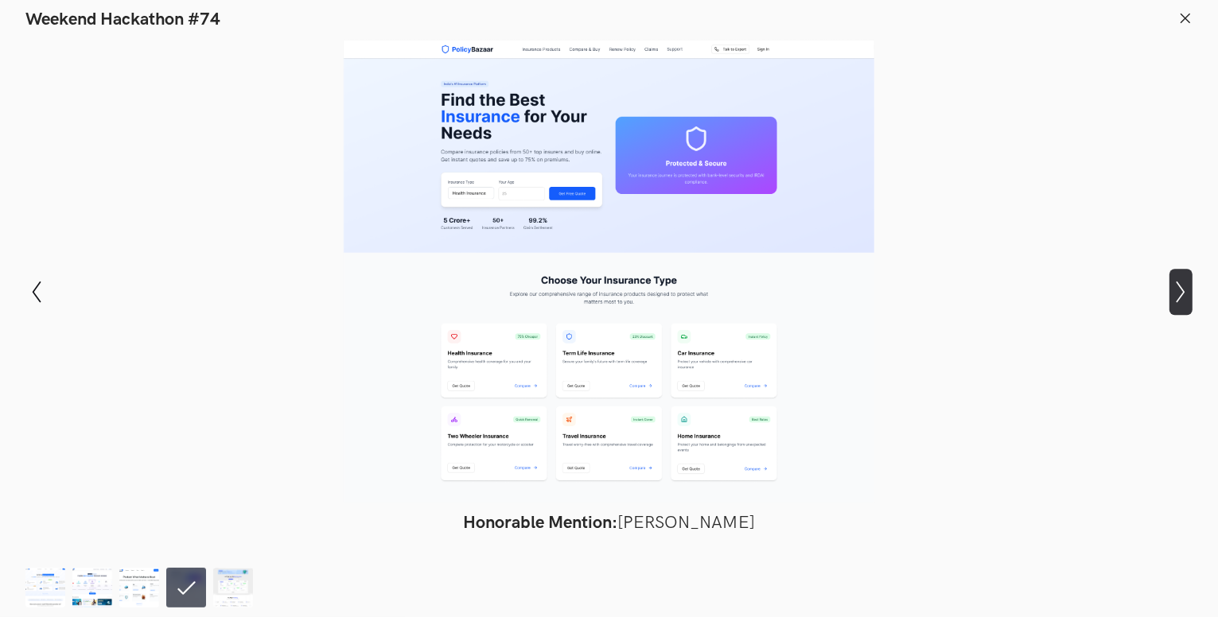
click at [1182, 312] on button "Show next slide" at bounding box center [1180, 292] width 23 height 46
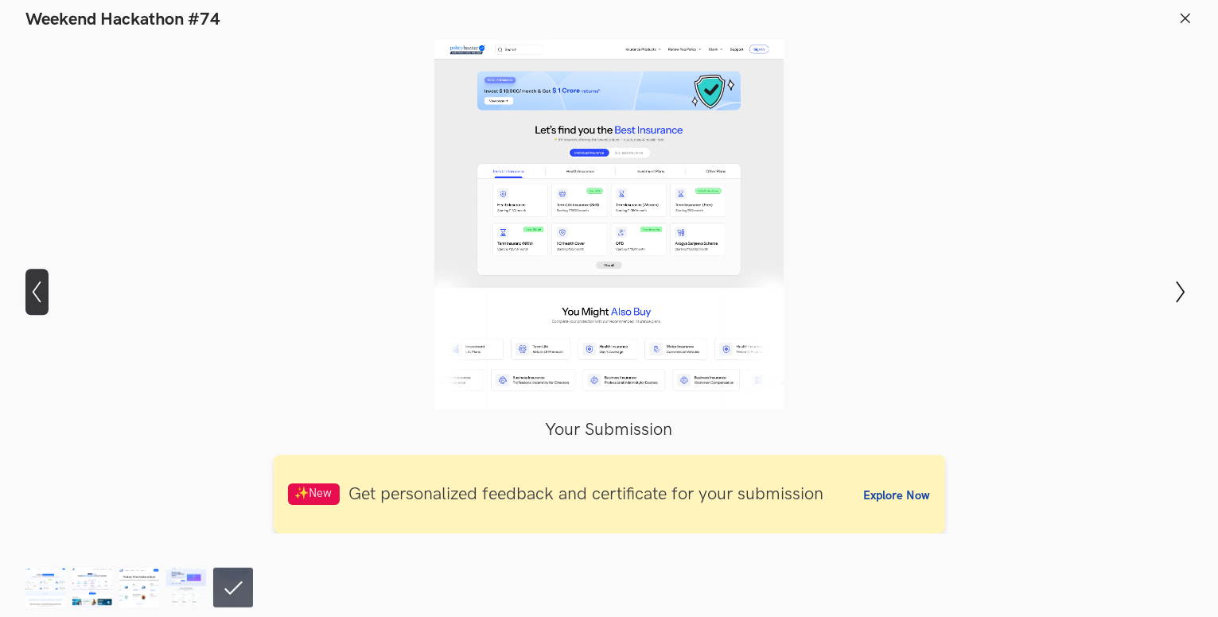
click at [29, 284] on icon "Show previous slide" at bounding box center [36, 292] width 23 height 23
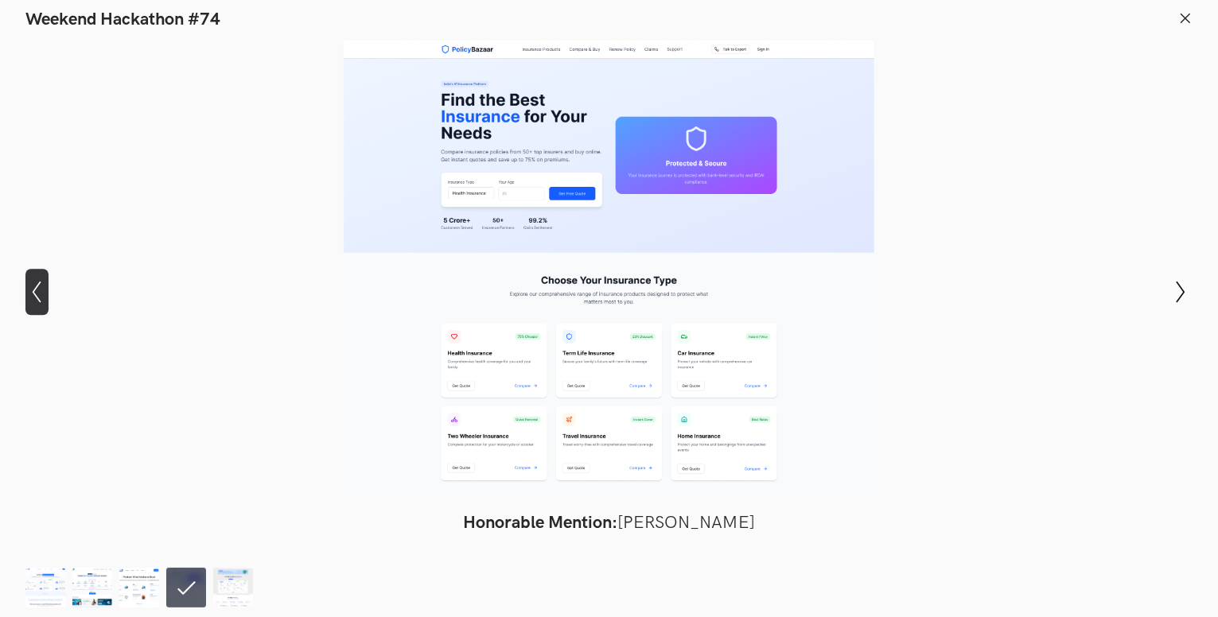
click at [29, 284] on icon "Show previous slide" at bounding box center [36, 292] width 23 height 23
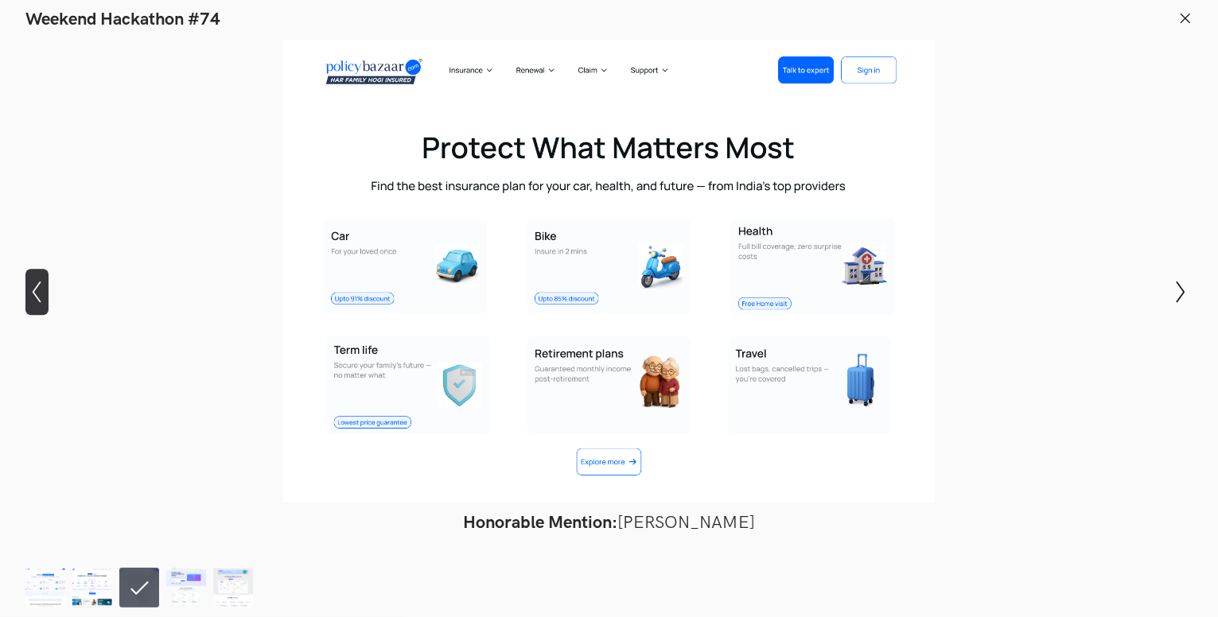
click at [29, 284] on icon "Show previous slide" at bounding box center [36, 292] width 23 height 23
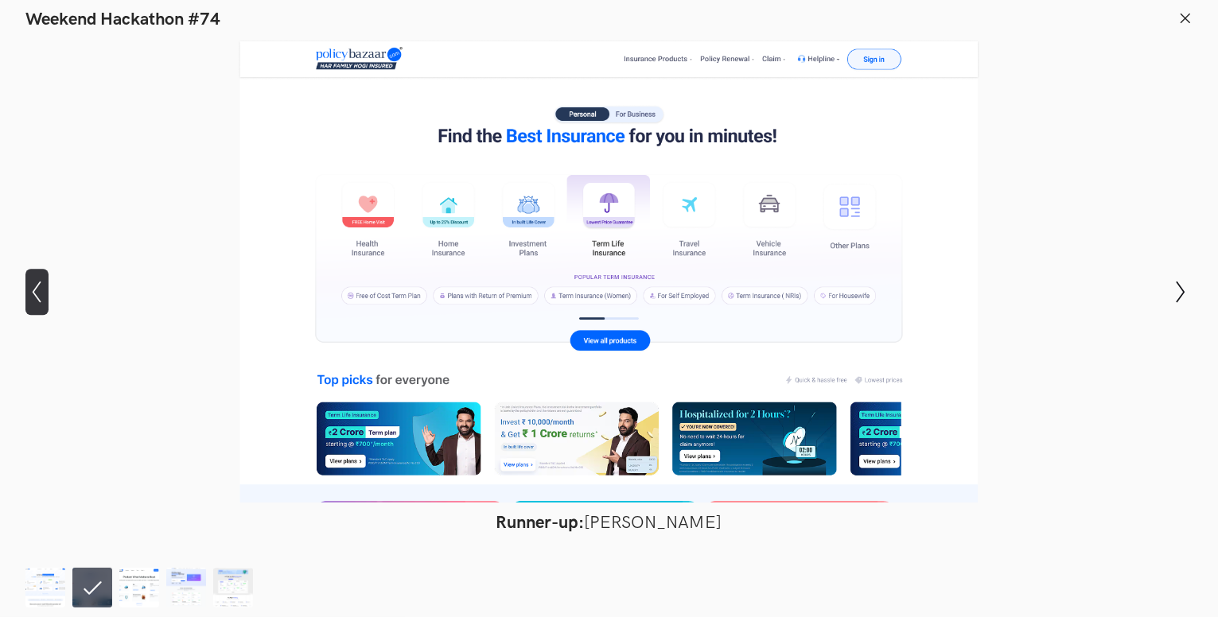
click at [29, 284] on icon "Show previous slide" at bounding box center [36, 292] width 23 height 23
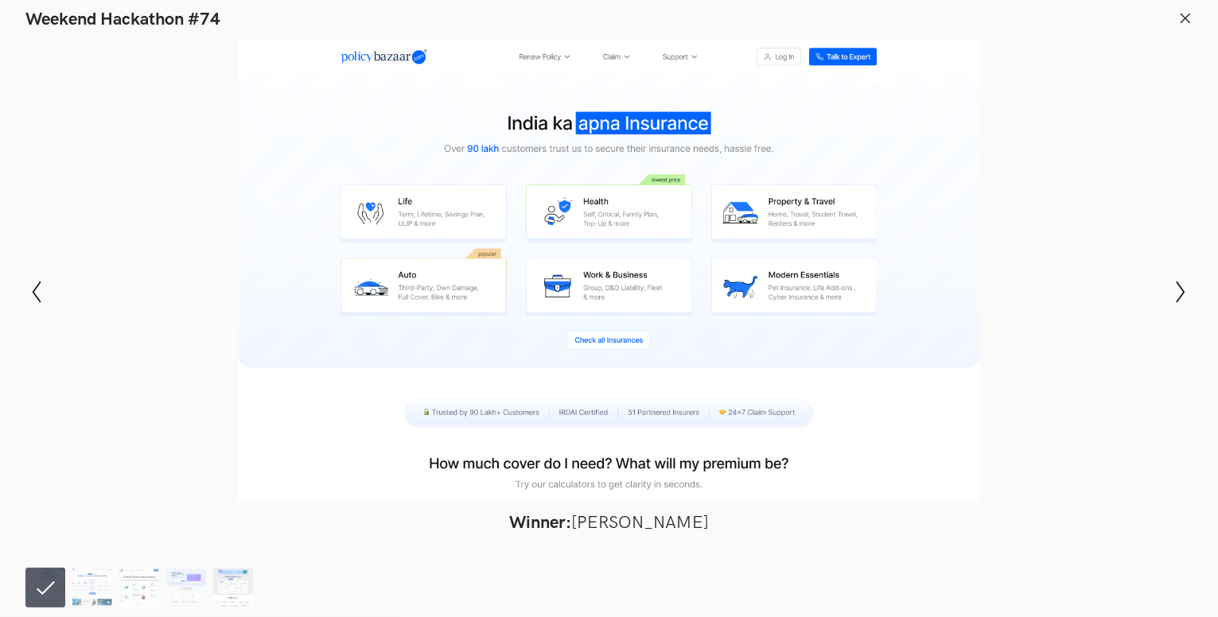
click at [239, 587] on img at bounding box center [233, 588] width 40 height 40
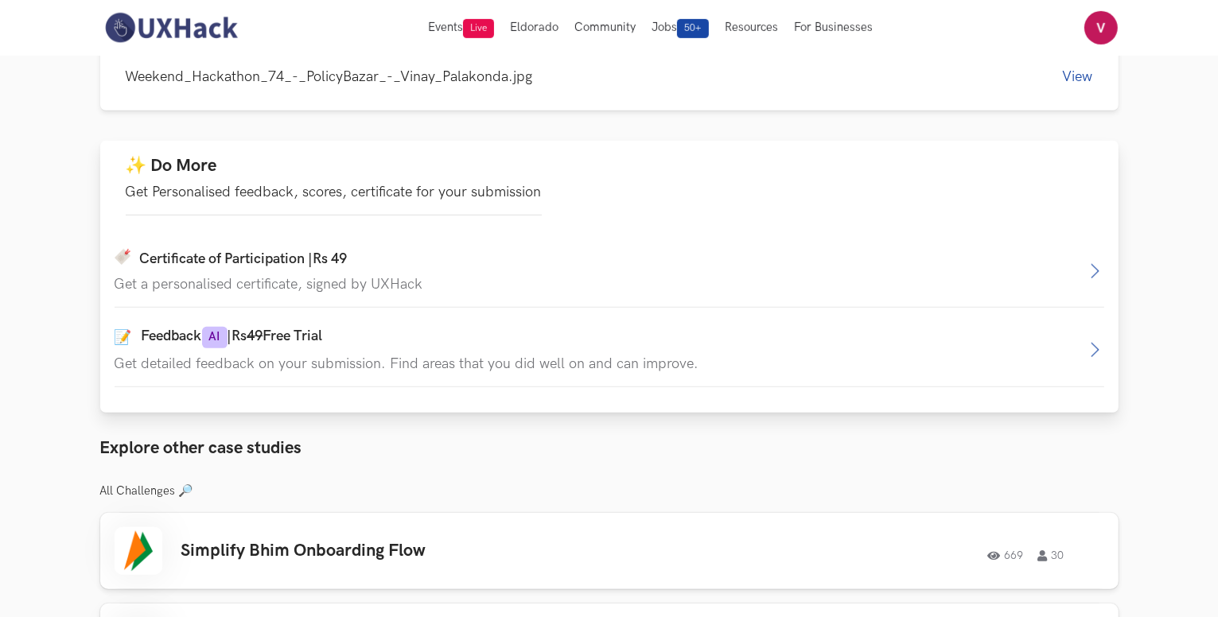
scroll to position [719, 0]
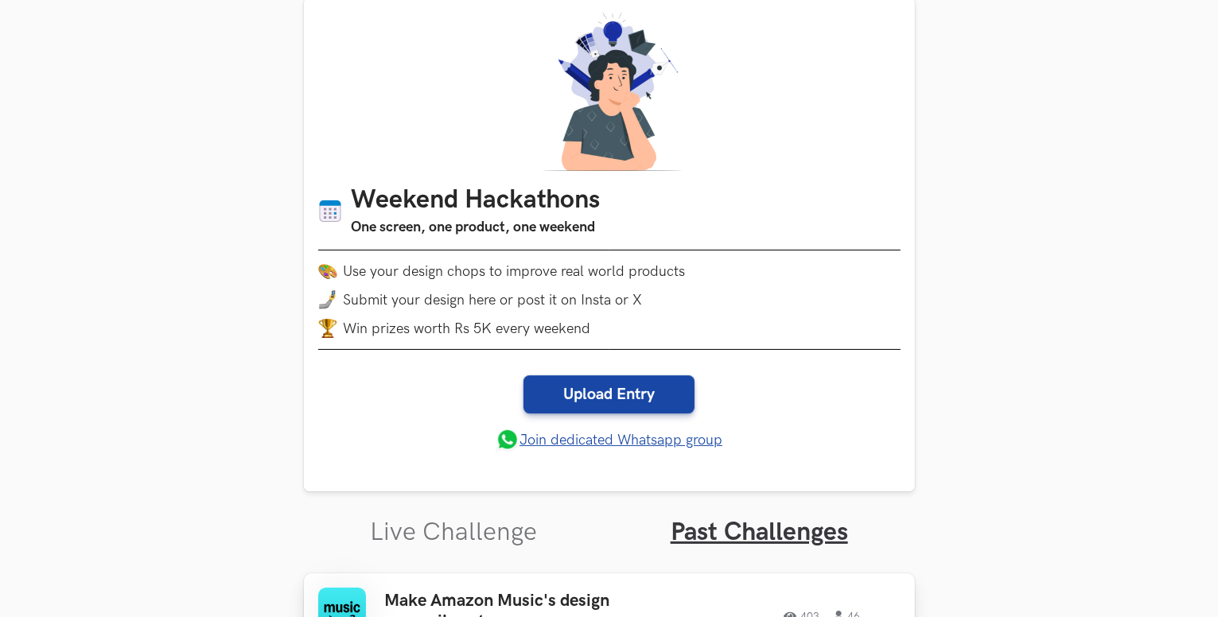
scroll to position [159, 0]
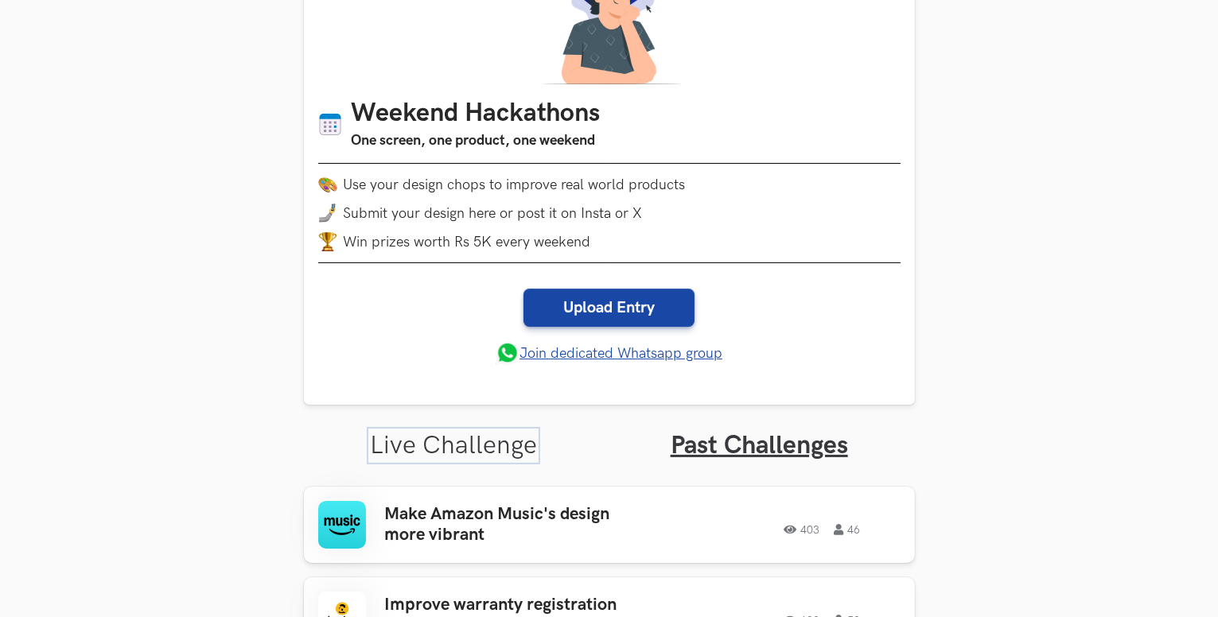
click at [480, 430] on link "Live Challenge" at bounding box center [453, 445] width 167 height 31
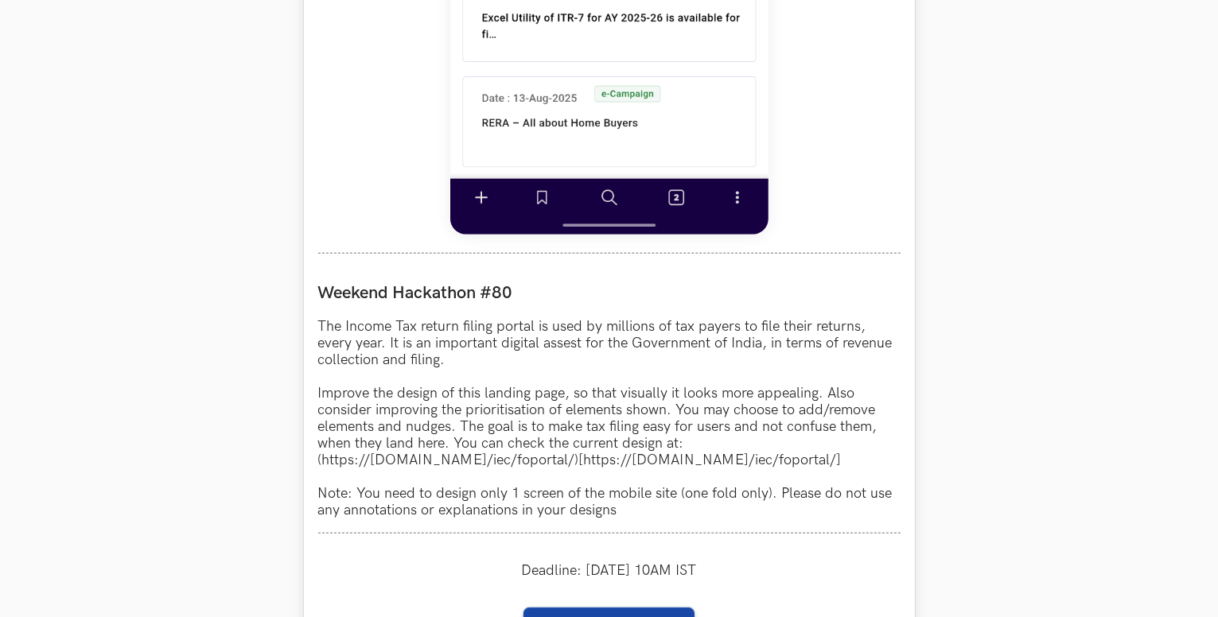
scroll to position [1273, 0]
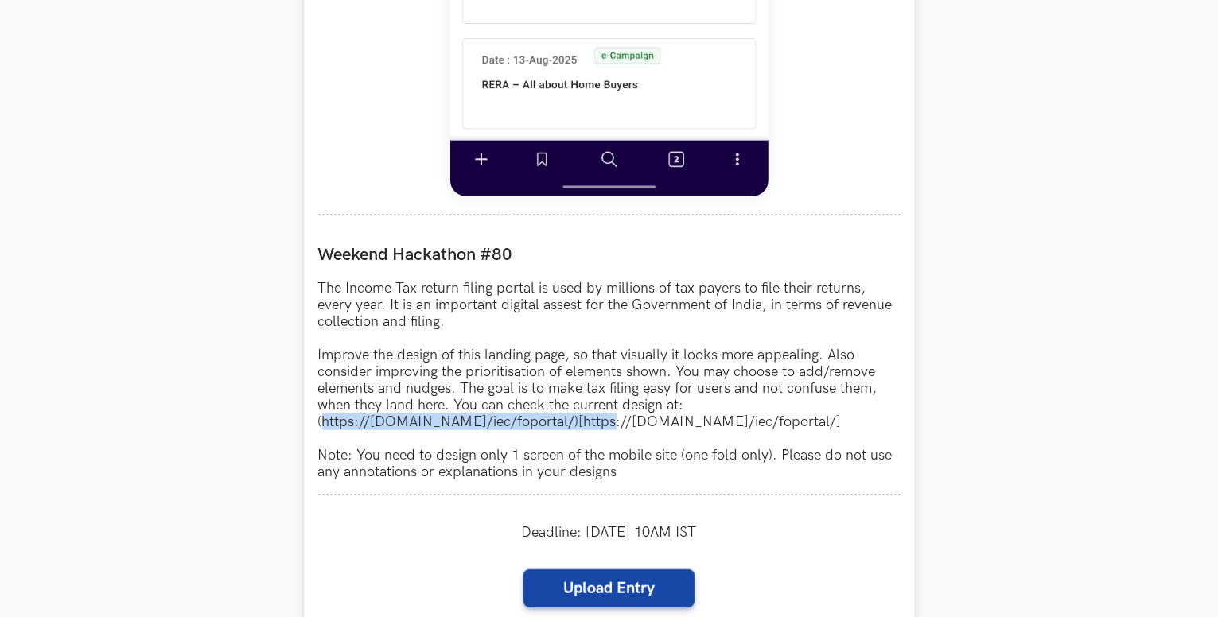
drag, startPoint x: 320, startPoint y: 284, endPoint x: 599, endPoint y: 285, distance: 279.2
click at [599, 285] on p "The Income Tax return filing portal is used by millions of tax payers to file t…" at bounding box center [609, 380] width 582 height 200
copy p "https://www.incometax.gov.in/iec/foportal/"
